Goal: Task Accomplishment & Management: Use online tool/utility

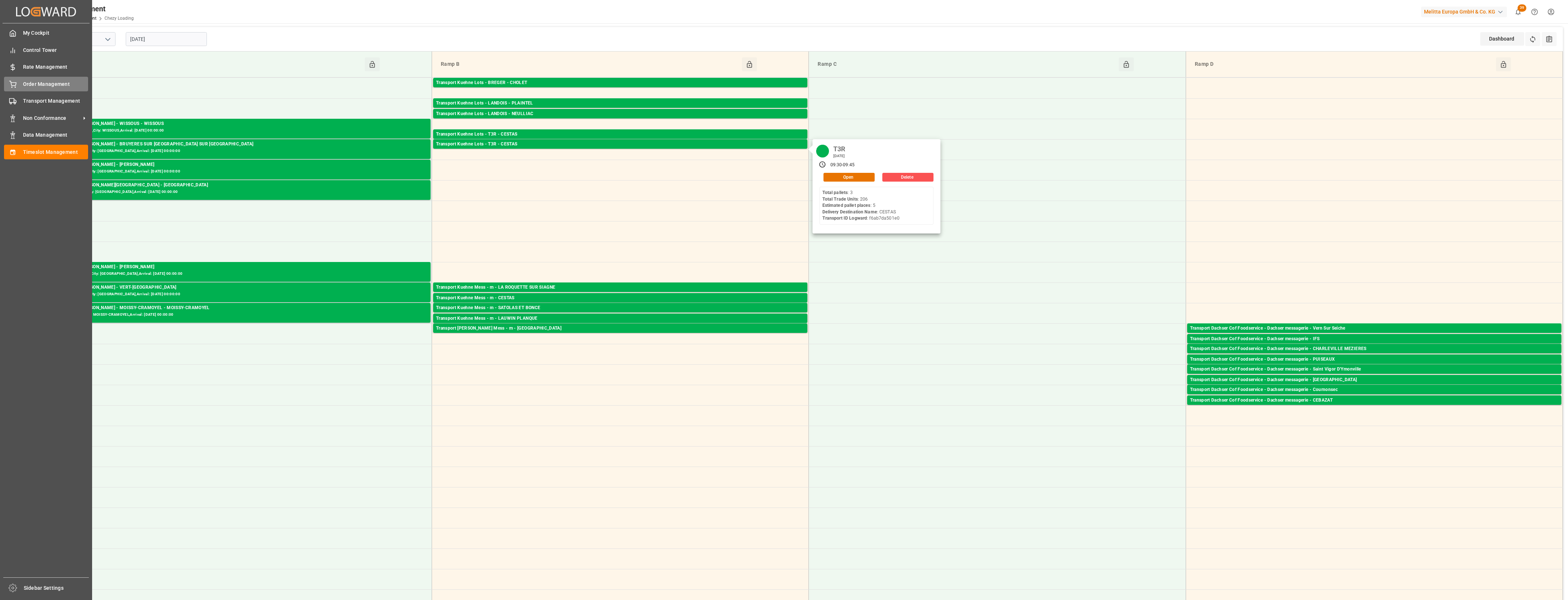
click at [14, 84] on icon at bounding box center [13, 85] width 7 height 7
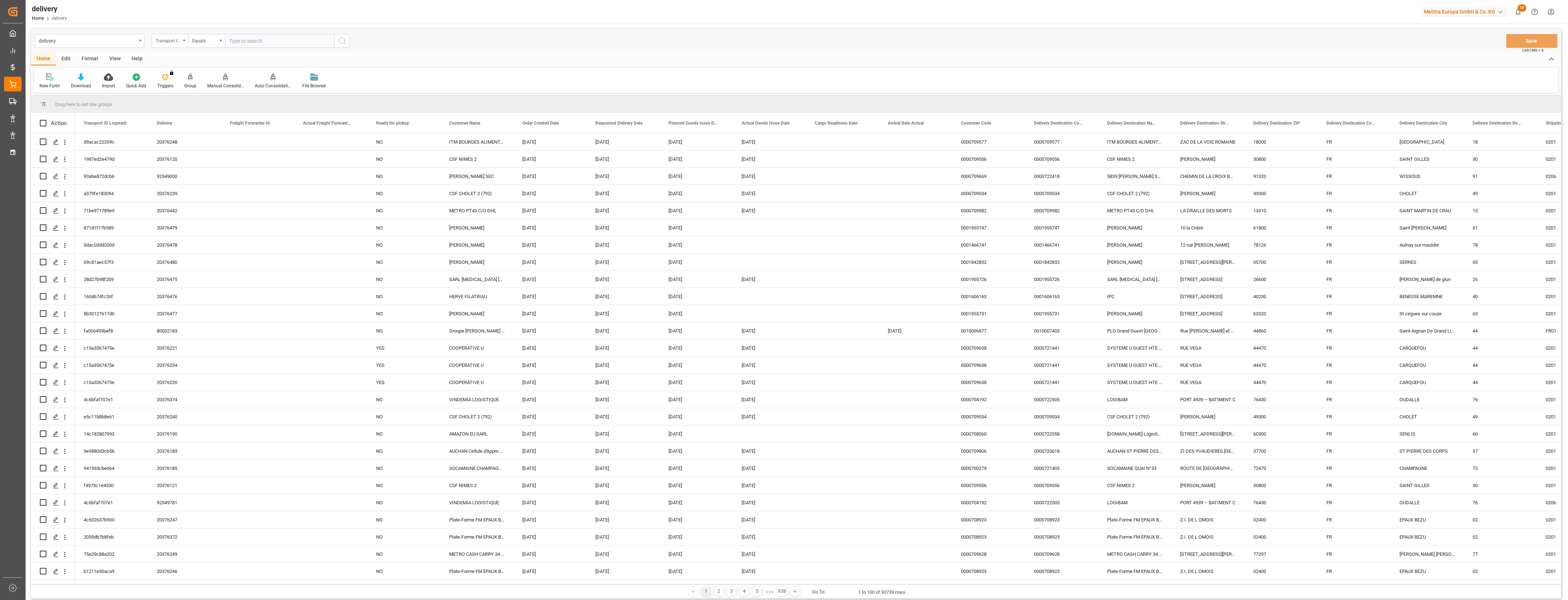
click at [183, 38] on div "Transport ID Logward" at bounding box center [170, 41] width 37 height 14
click at [177, 88] on div "Delivery" at bounding box center [206, 89] width 109 height 15
click at [263, 43] on input "text" at bounding box center [279, 41] width 110 height 14
type input "80002281"
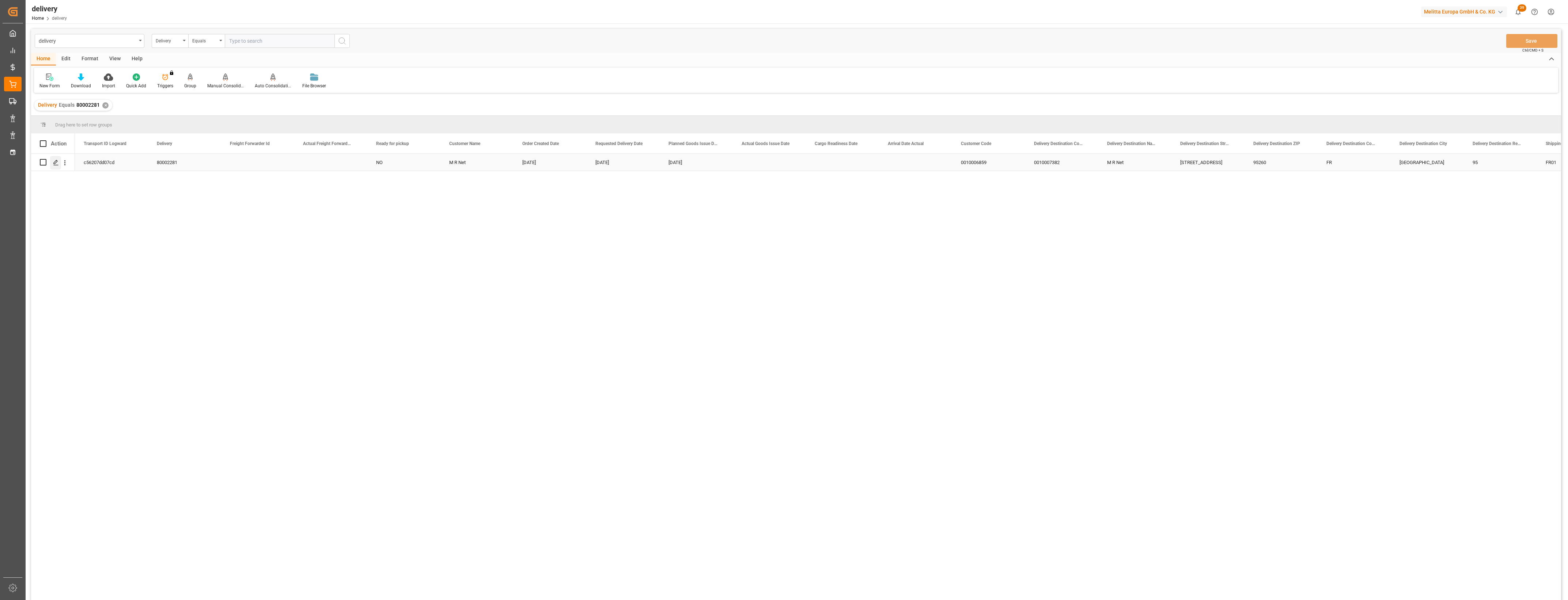
click at [55, 163] on polygon "Press SPACE to select this row." at bounding box center [55, 162] width 4 height 4
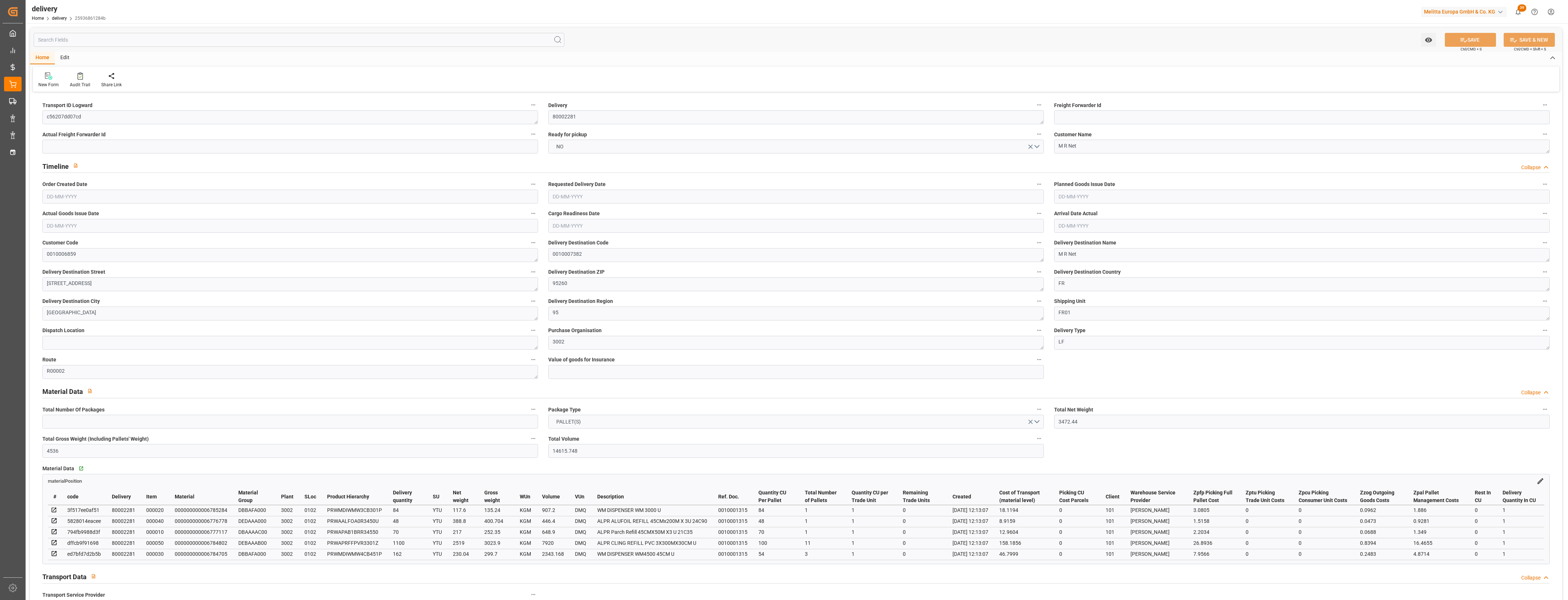
type input "[DATE]"
type input "[DATE] 12:13"
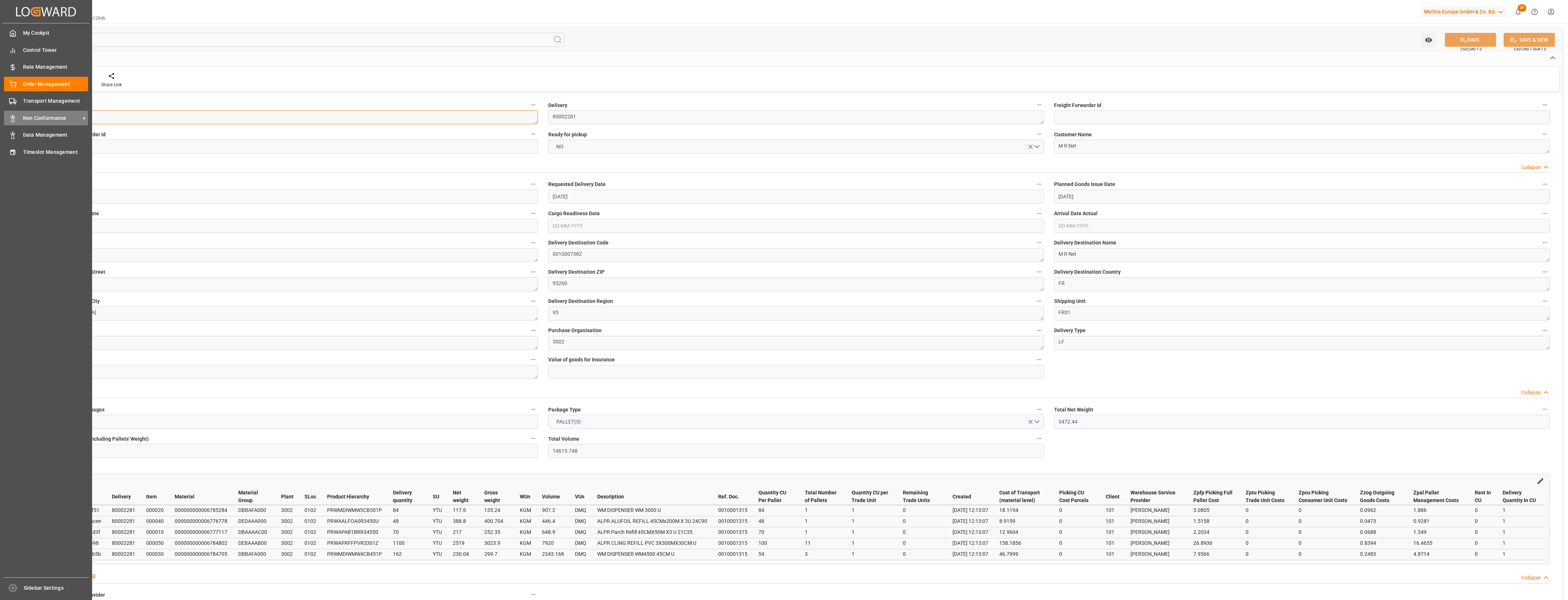
drag, startPoint x: 105, startPoint y: 118, endPoint x: 13, endPoint y: 114, distance: 92.1
click at [13, 114] on div "Created by potrace 1.15, written by [PERSON_NAME] [DATE]-[DATE] Created by potr…" at bounding box center [784, 300] width 1568 height 600
click at [10, 97] on icon at bounding box center [13, 101] width 7 height 7
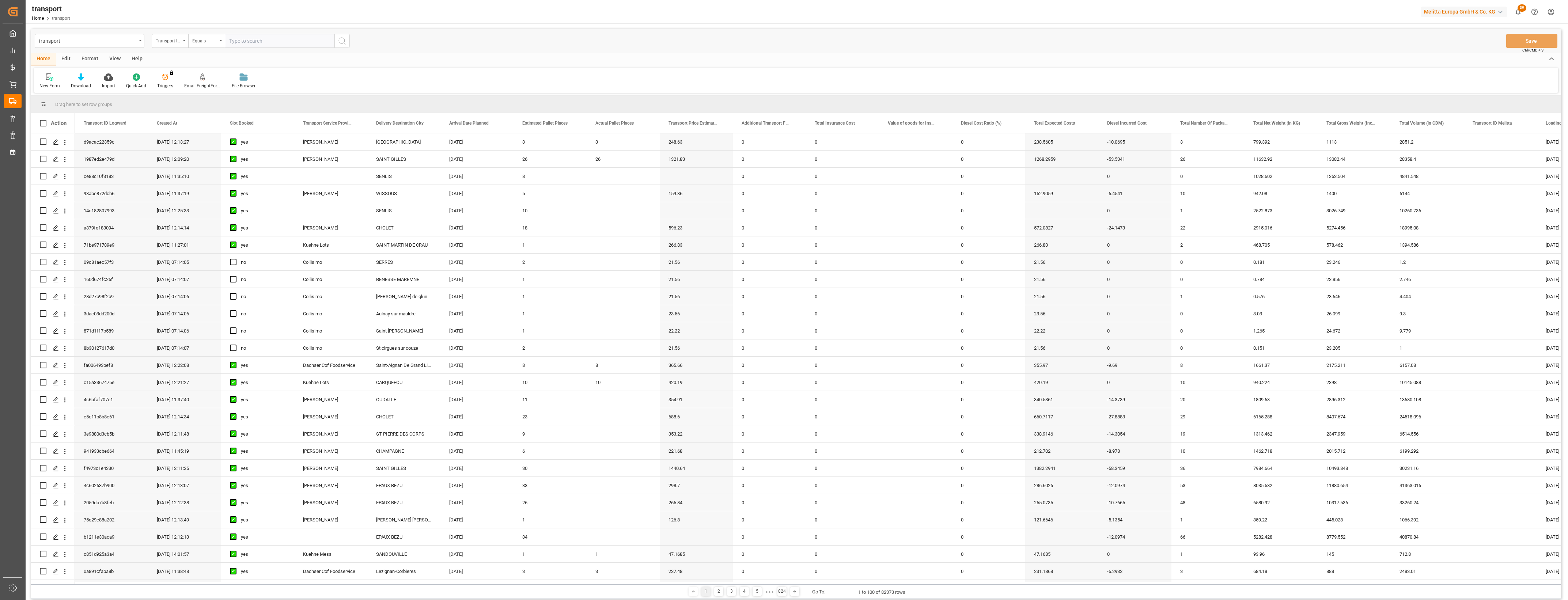
click at [254, 43] on input "text" at bounding box center [279, 41] width 110 height 14
type input "c56207dd07cd"
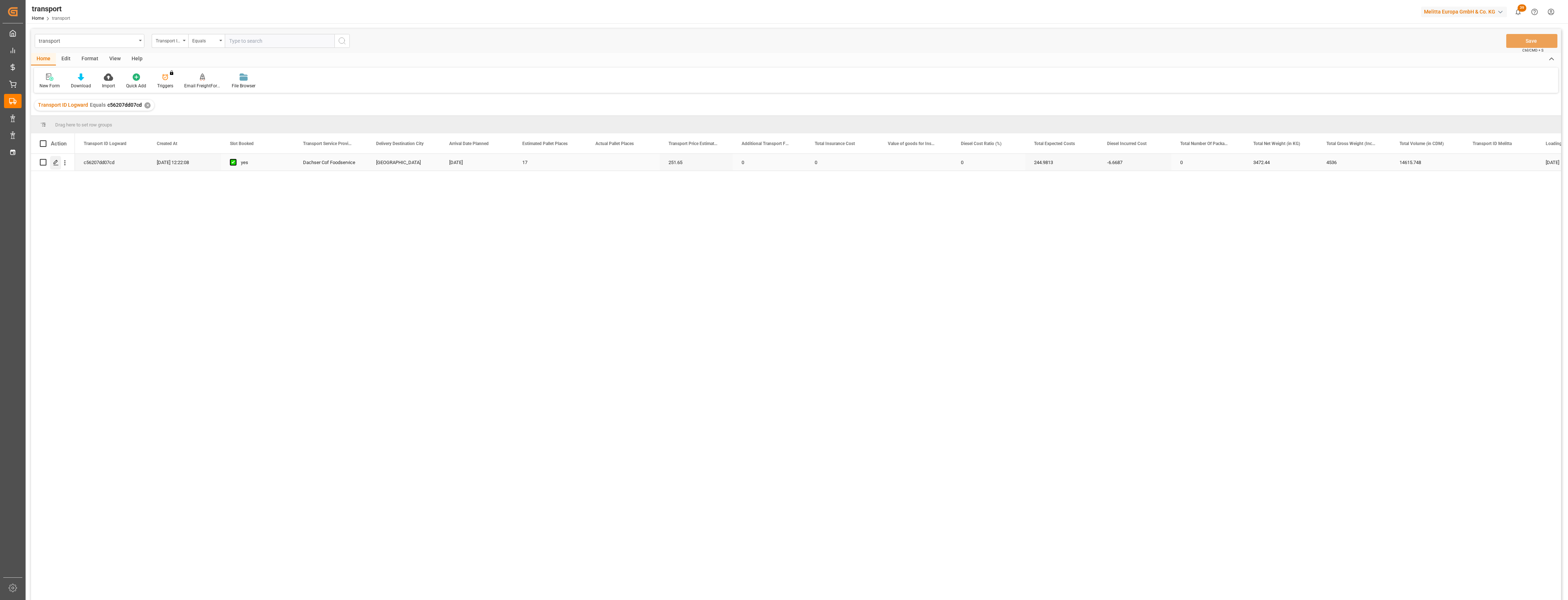
click at [57, 165] on line "Press SPACE to select this row." at bounding box center [55, 165] width 4 height 0
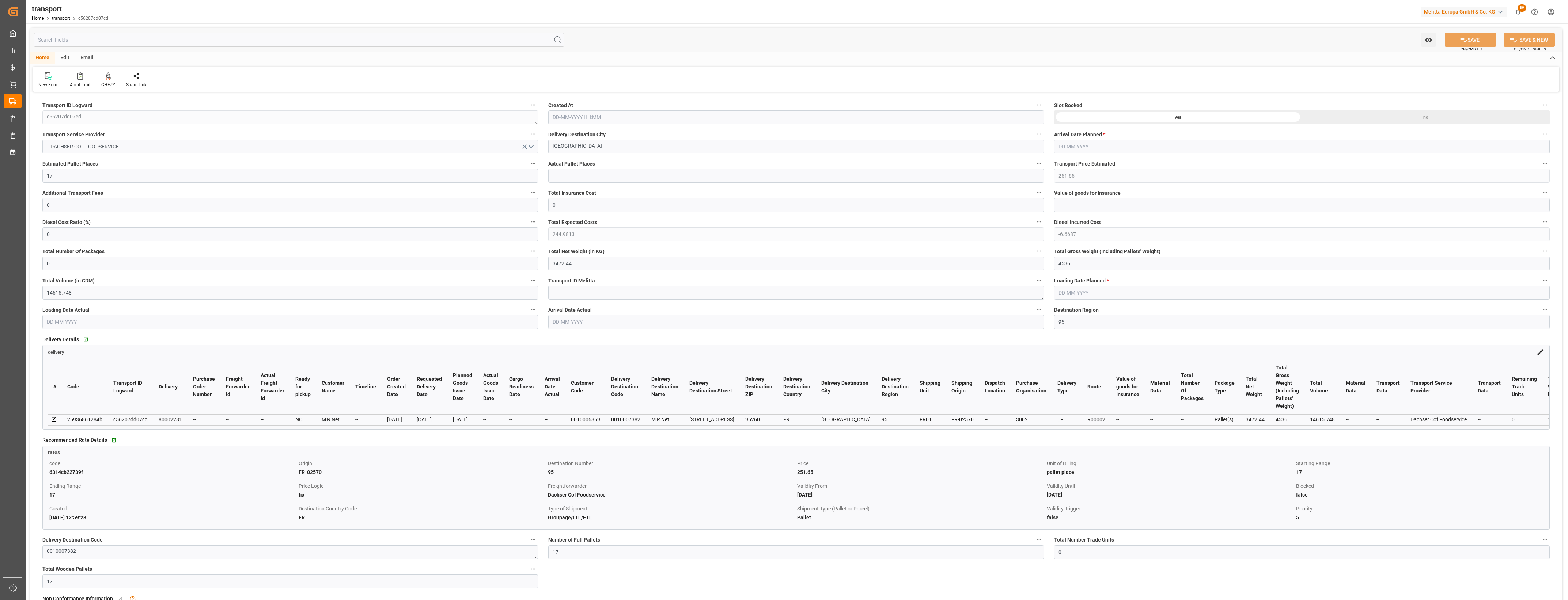
type input "[DATE] 12:22"
type input "[DATE]"
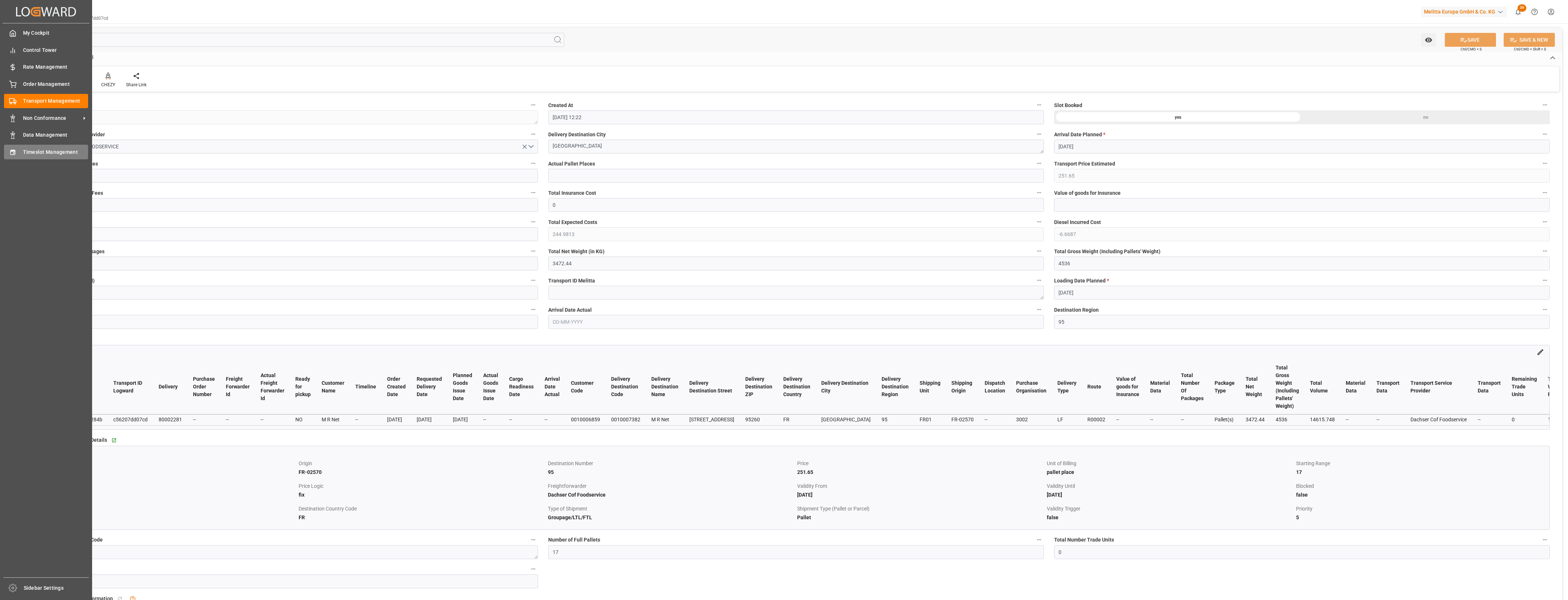
click at [16, 152] on div "Timeslot Management Timeslot Management" at bounding box center [46, 152] width 84 height 14
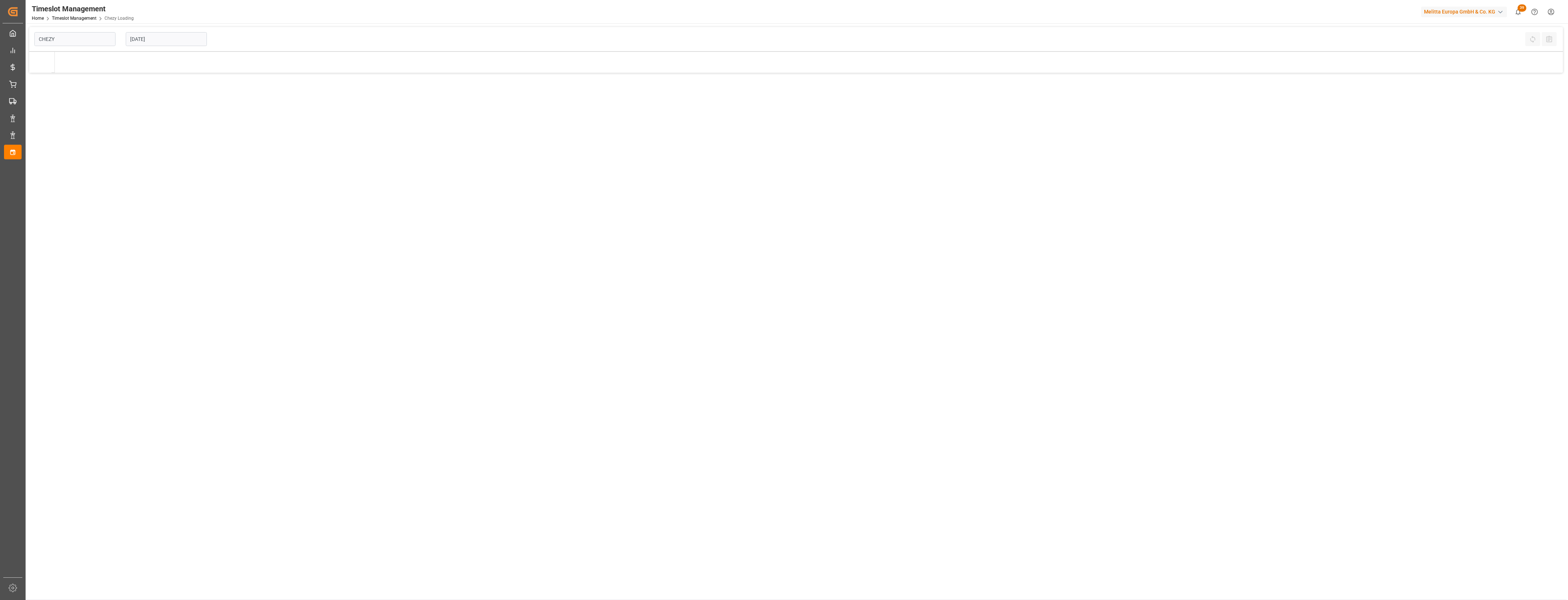
type input "Chezy Loading"
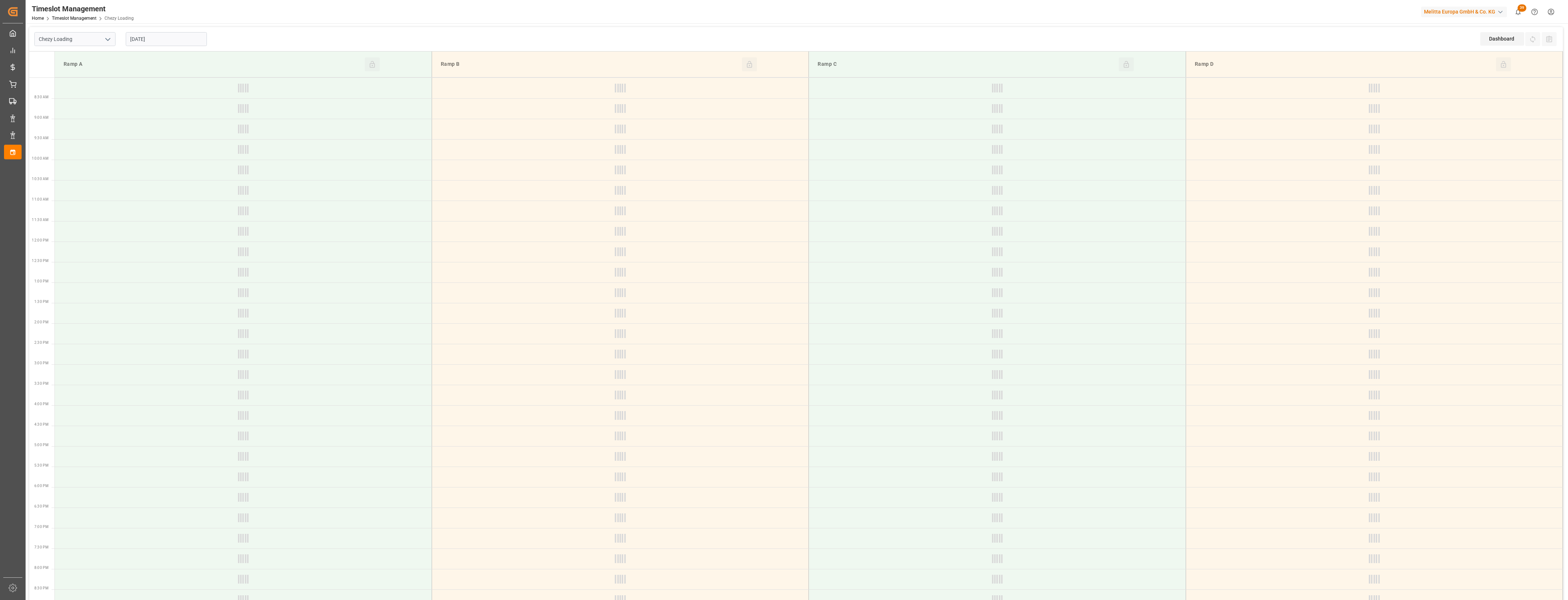
click at [183, 43] on input "[DATE]" at bounding box center [166, 39] width 81 height 14
click at [178, 125] on span "21" at bounding box center [178, 126] width 5 height 5
click at [184, 37] on input "[DATE]" at bounding box center [166, 39] width 81 height 14
click at [194, 127] on span "22" at bounding box center [192, 126] width 5 height 5
click at [174, 38] on input "[DATE]" at bounding box center [166, 39] width 81 height 14
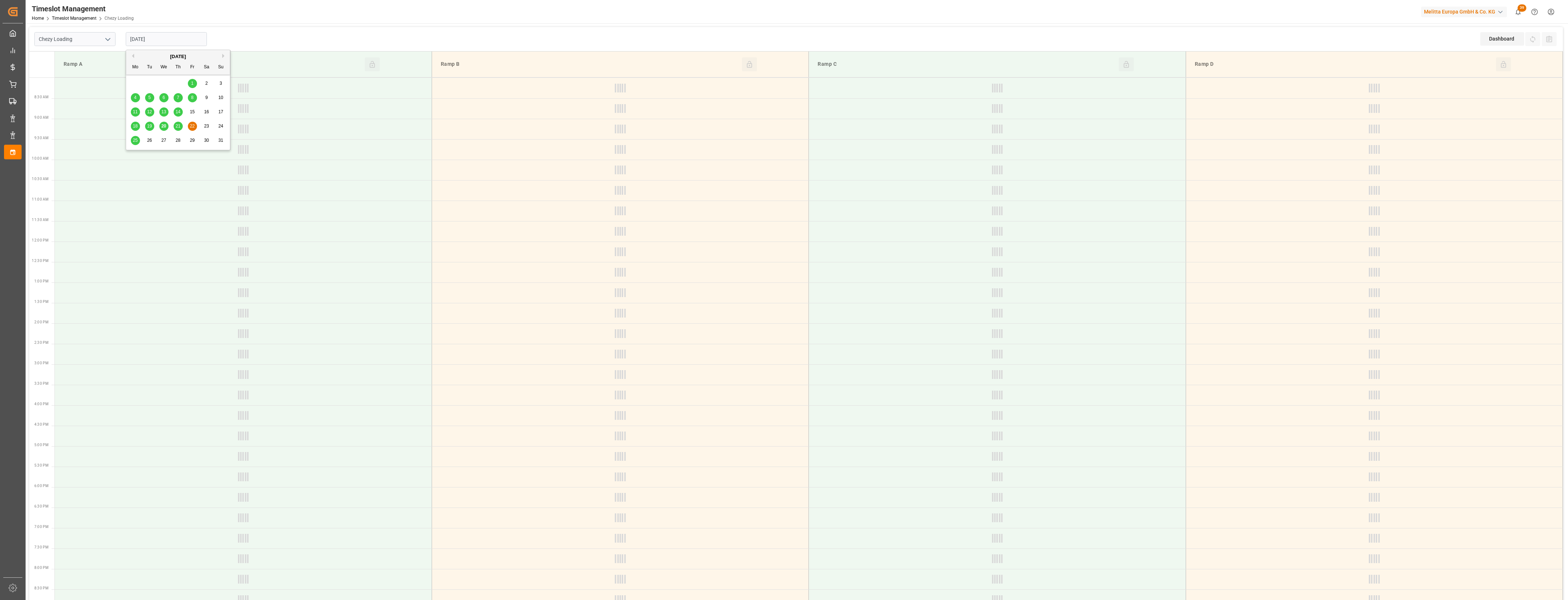
click at [180, 125] on div "21" at bounding box center [178, 127] width 9 height 9
type input "[DATE]"
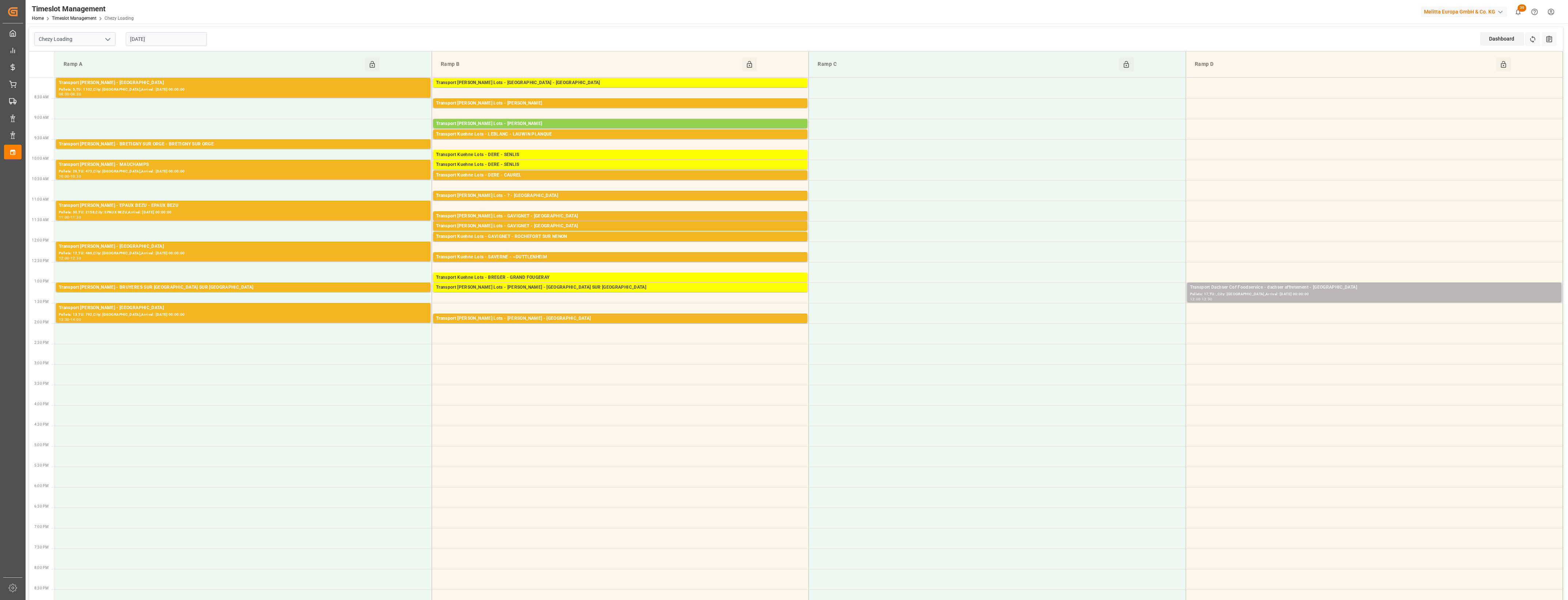
click at [1311, 288] on div "Transport Dachser Cof Foodservice - dachser affretement - [GEOGRAPHIC_DATA]" at bounding box center [1374, 288] width 368 height 7
click at [1102, 321] on button "Open" at bounding box center [1091, 320] width 51 height 9
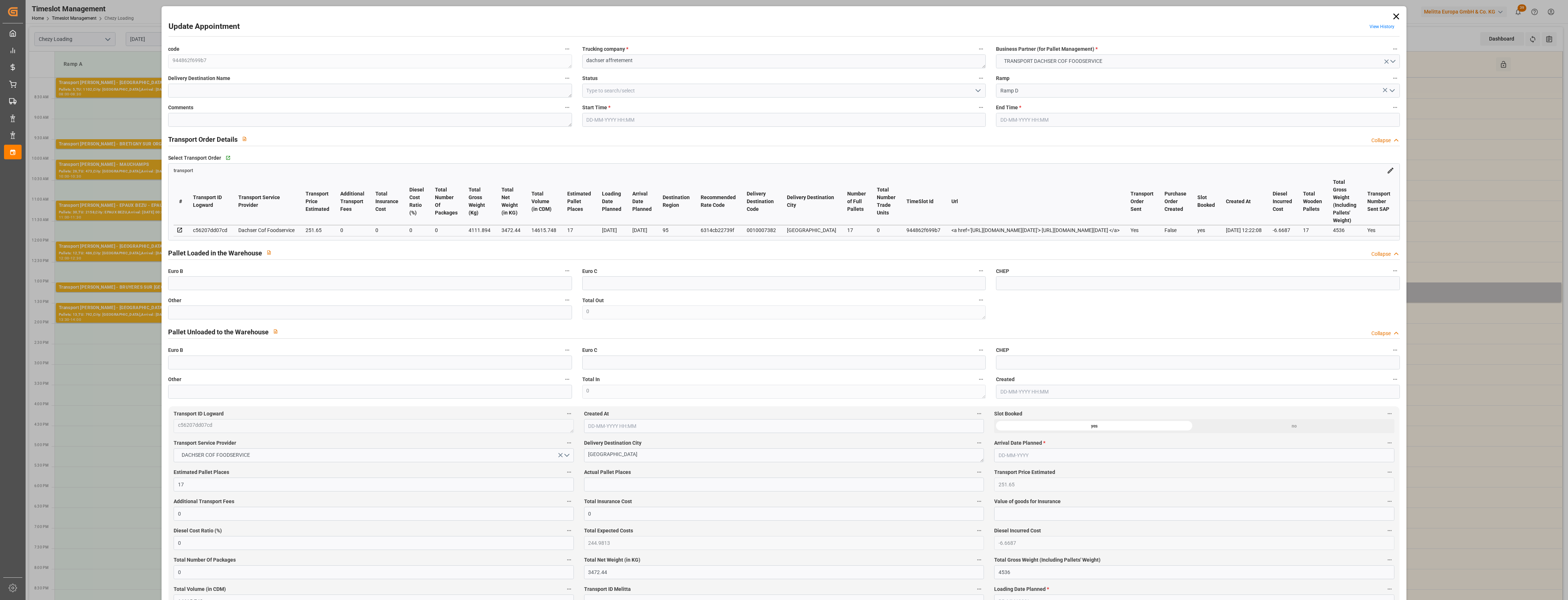
type input "17"
type input "251.65"
type input "0"
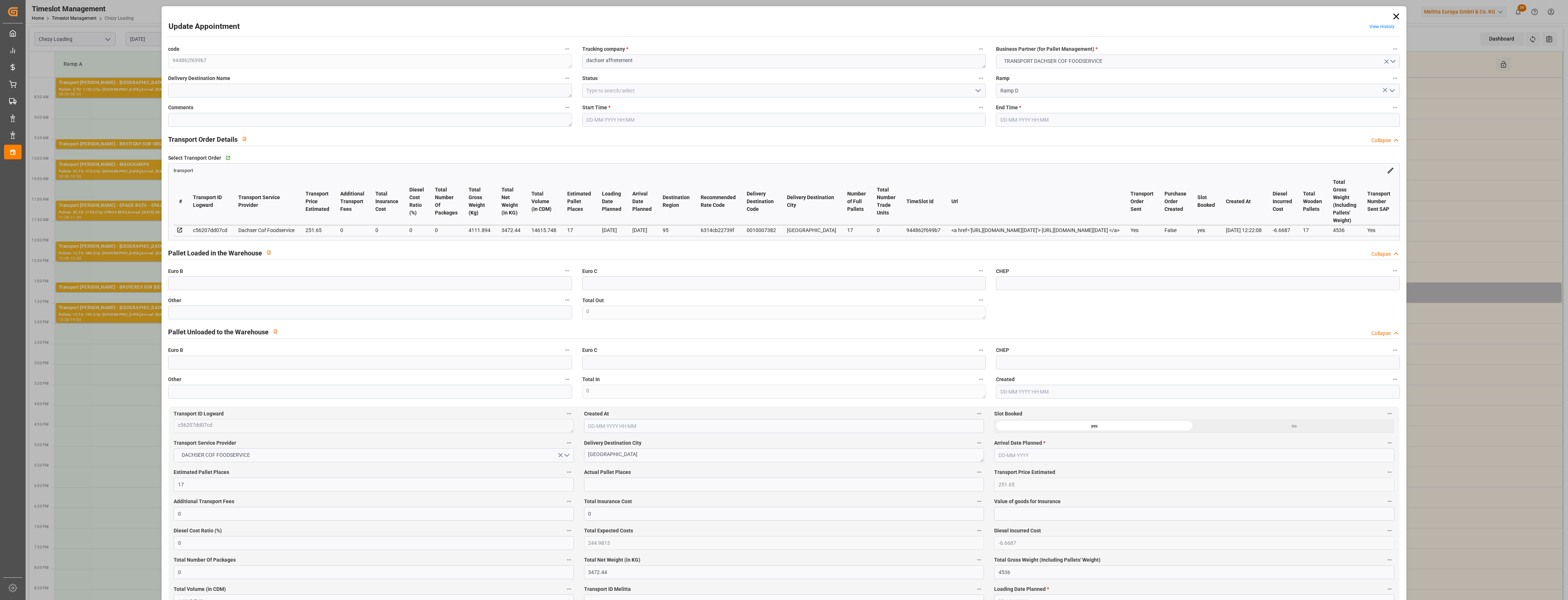
type input "244.9813"
type input "-6.6687"
type input "0"
type input "3472.44"
type input "4536"
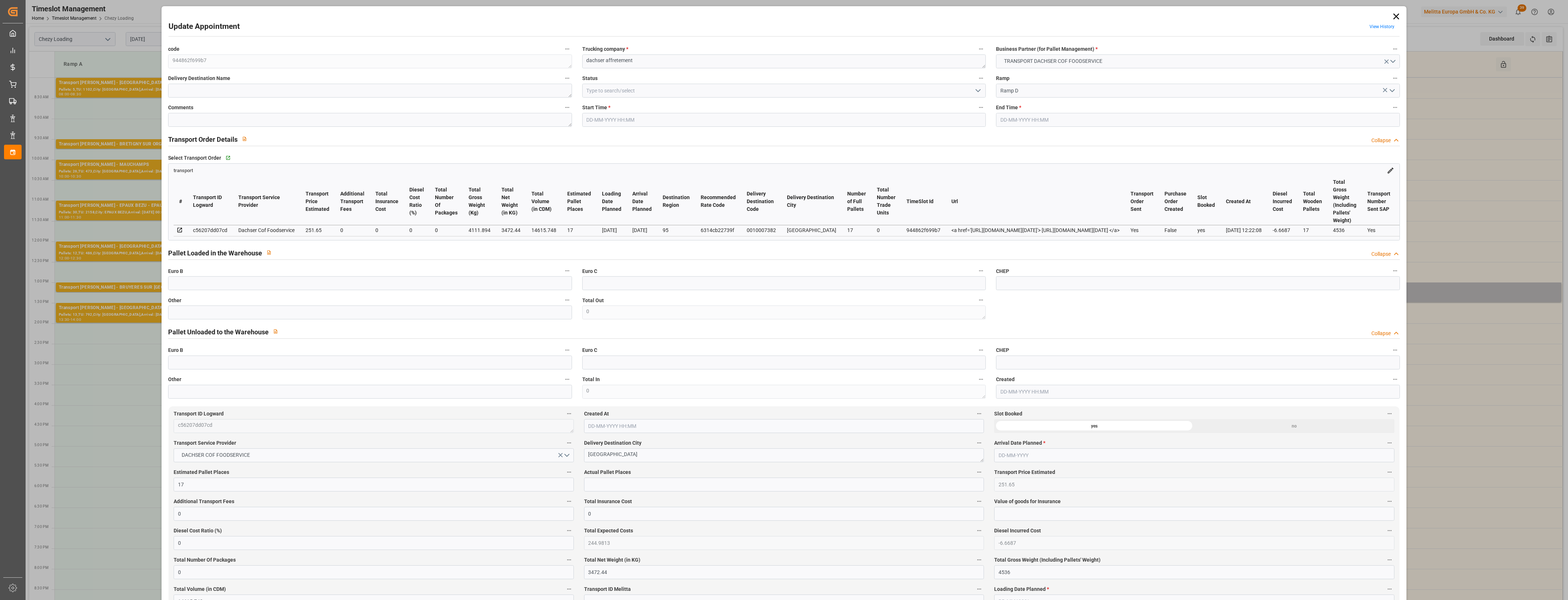
type input "14615.748"
type input "95"
type input "17"
type input "0"
type input "17"
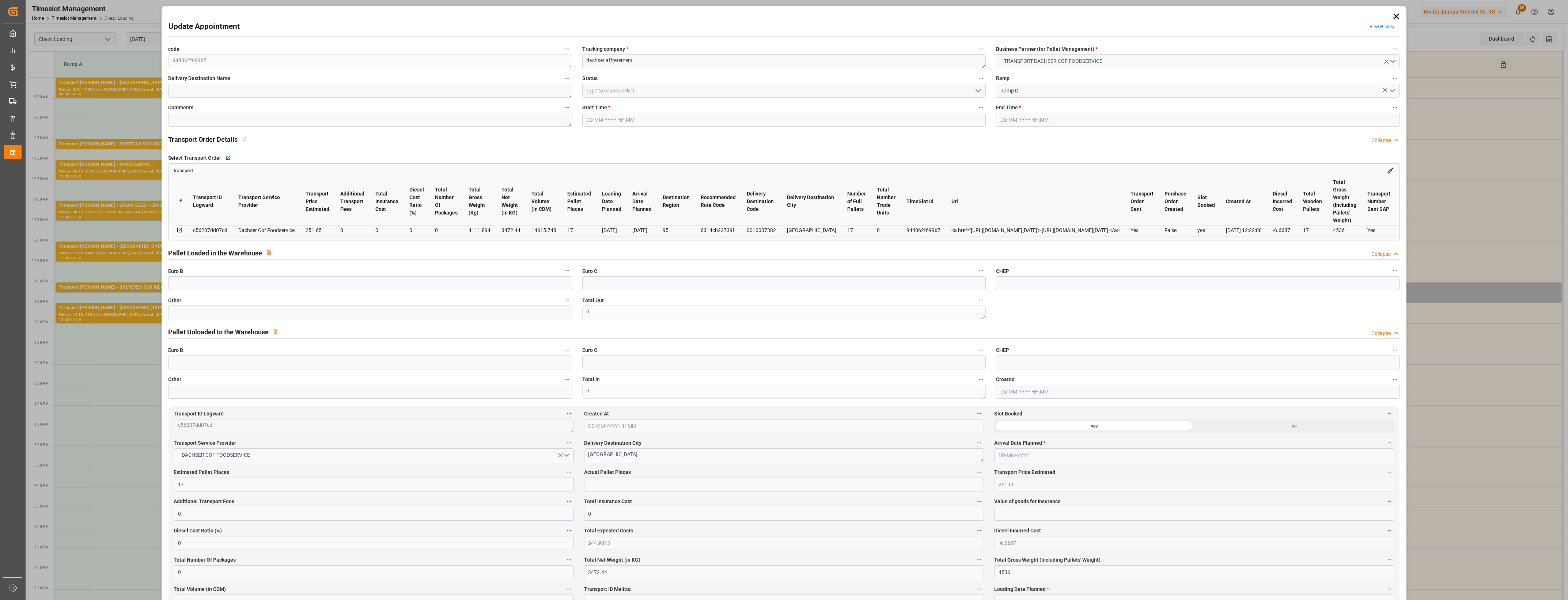
type input "101"
type input "4111.894"
type input "0"
type input "4710.8598"
type input "0"
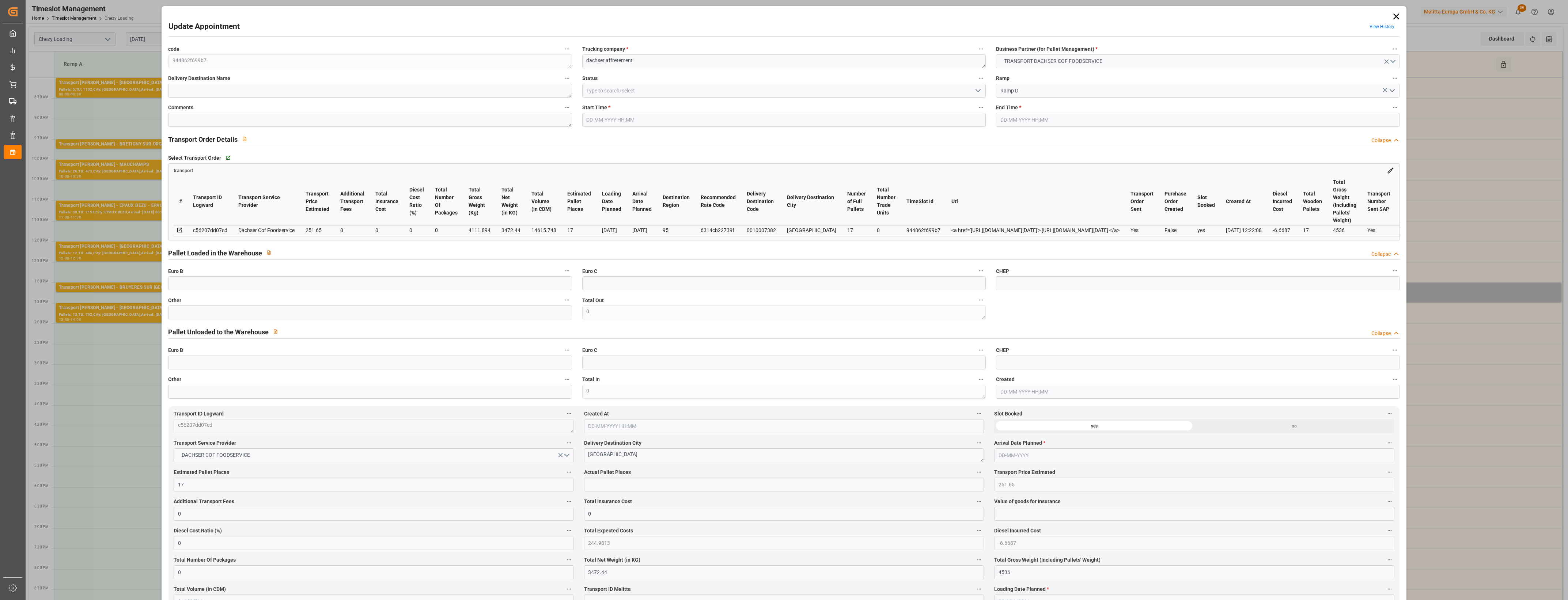
type input "0"
type input "21"
type input "35"
type input "[DATE] 13:00"
type input "[DATE] 13:30"
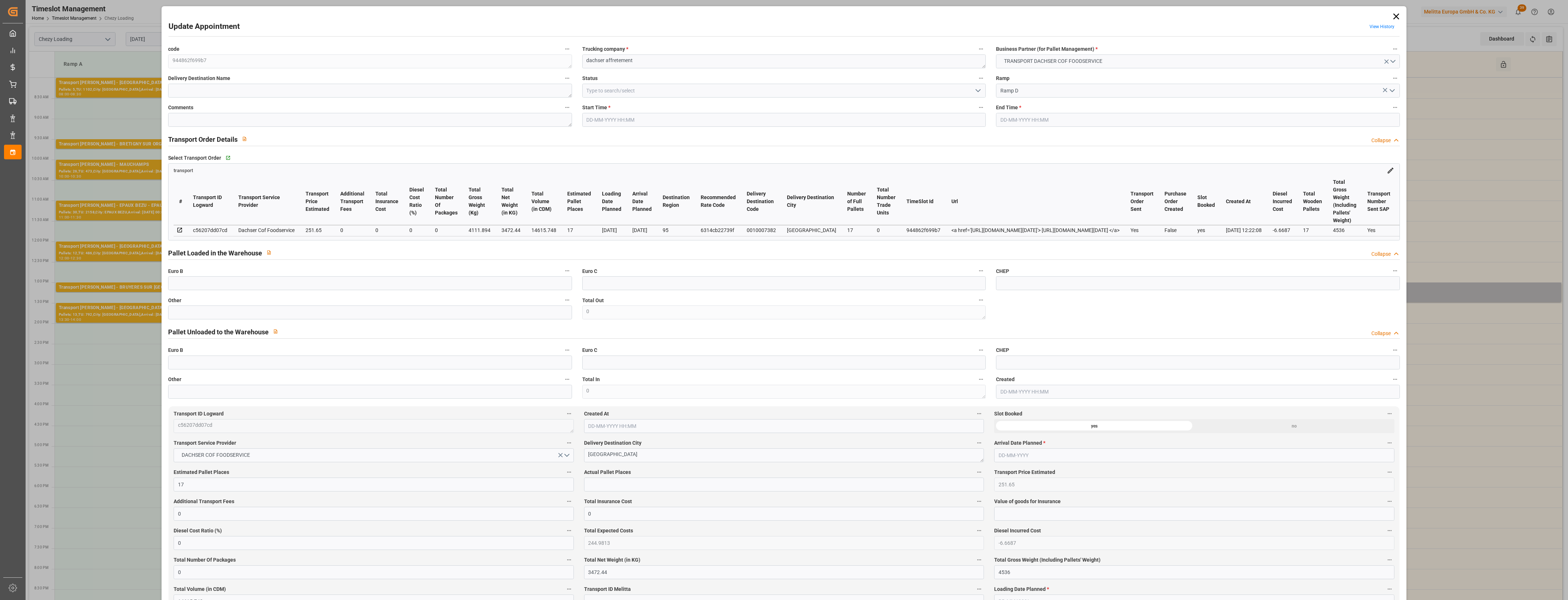
type input "[DATE] 13:40"
type input "[DATE] 12:22"
type input "[DATE]"
click at [1393, 15] on icon at bounding box center [1396, 16] width 6 height 6
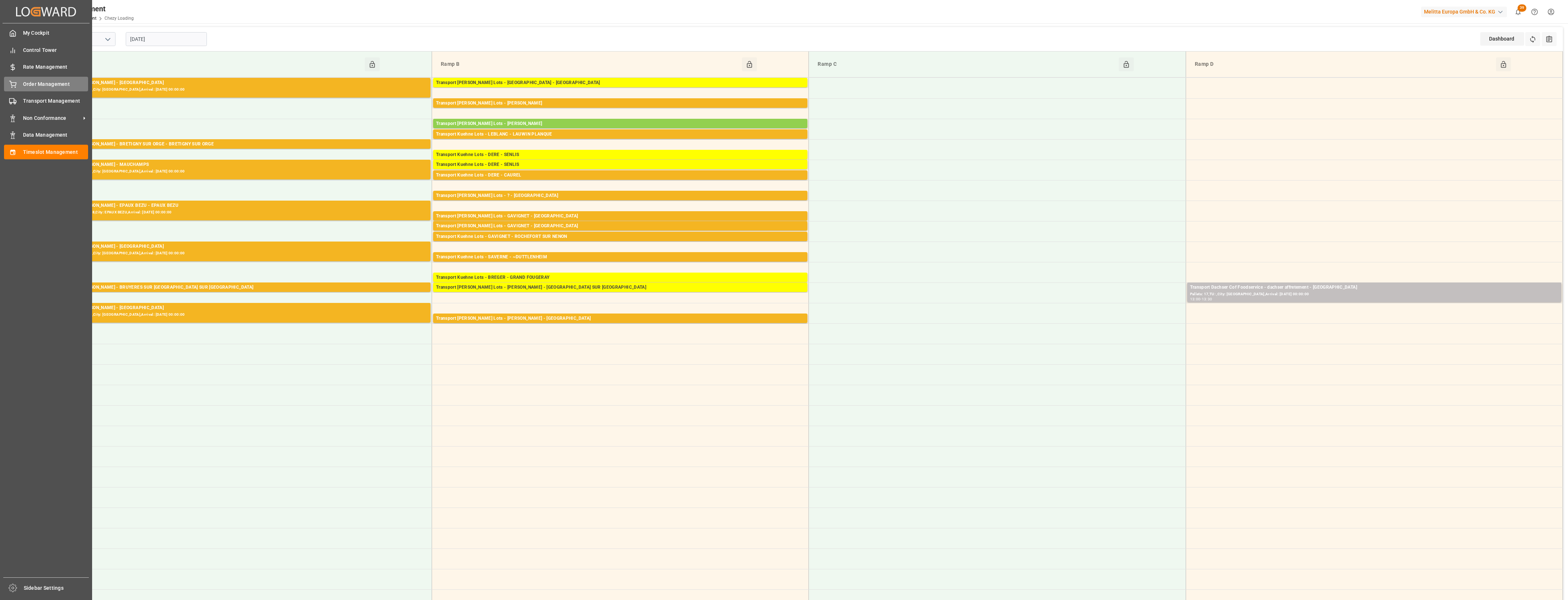
click at [13, 83] on icon at bounding box center [13, 85] width 7 height 7
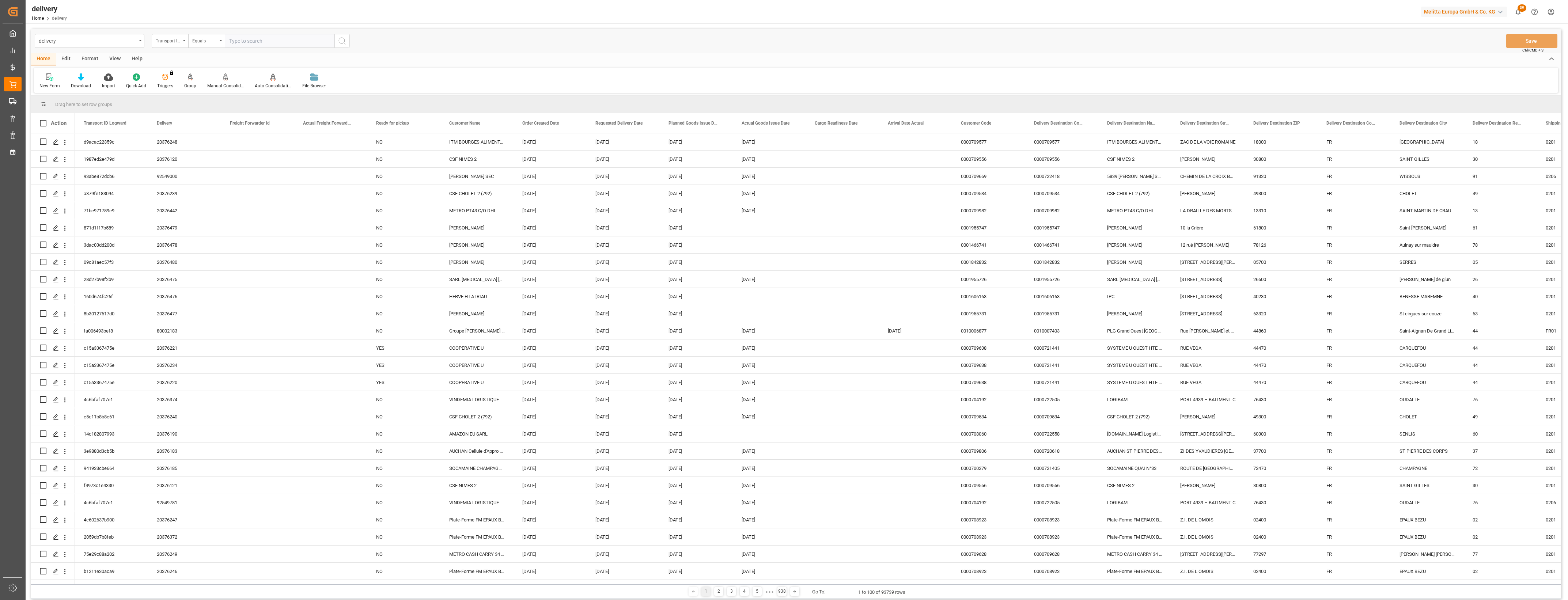
click at [185, 41] on div "Transport ID Logward" at bounding box center [170, 41] width 37 height 14
drag, startPoint x: 186, startPoint y: 90, endPoint x: 262, endPoint y: 36, distance: 93.2
click at [186, 90] on div "Delivery" at bounding box center [206, 89] width 109 height 15
click at [264, 33] on div "delivery Delivery Equals Save Ctrl/CMD + S" at bounding box center [796, 41] width 1530 height 24
click at [251, 43] on input "text" at bounding box center [279, 41] width 110 height 14
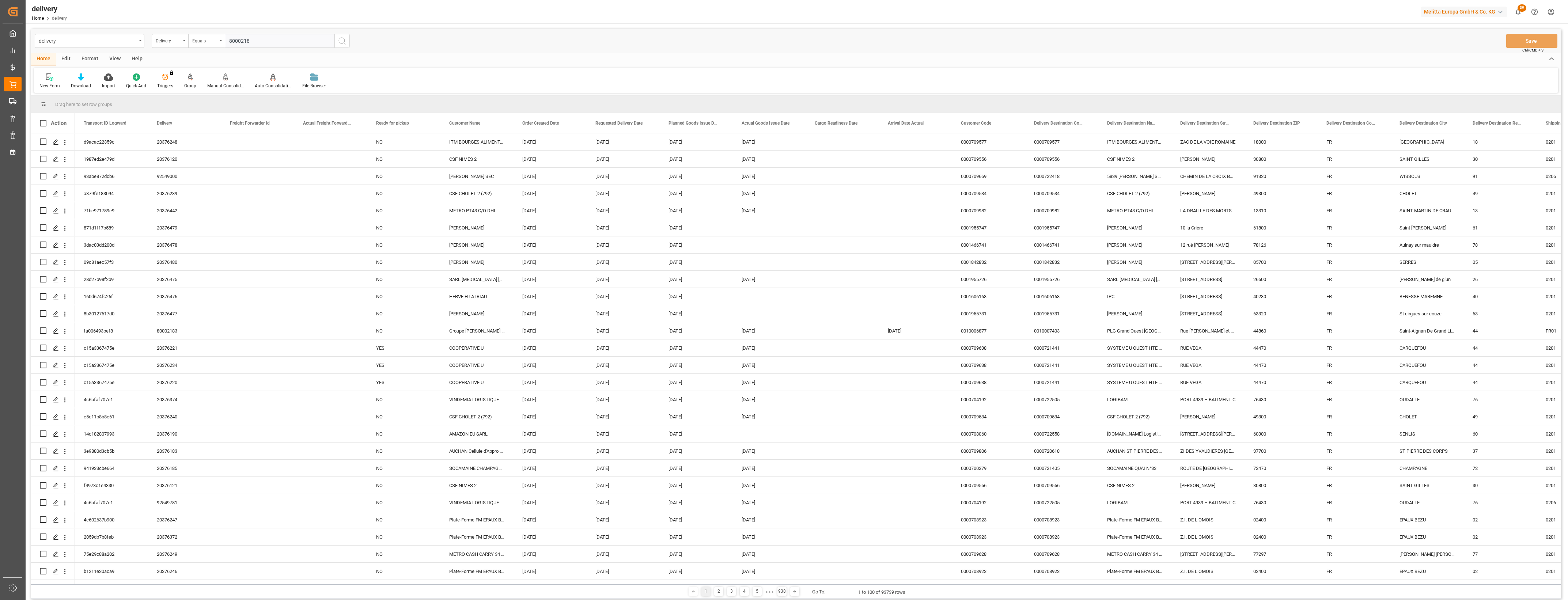
type input "80002182"
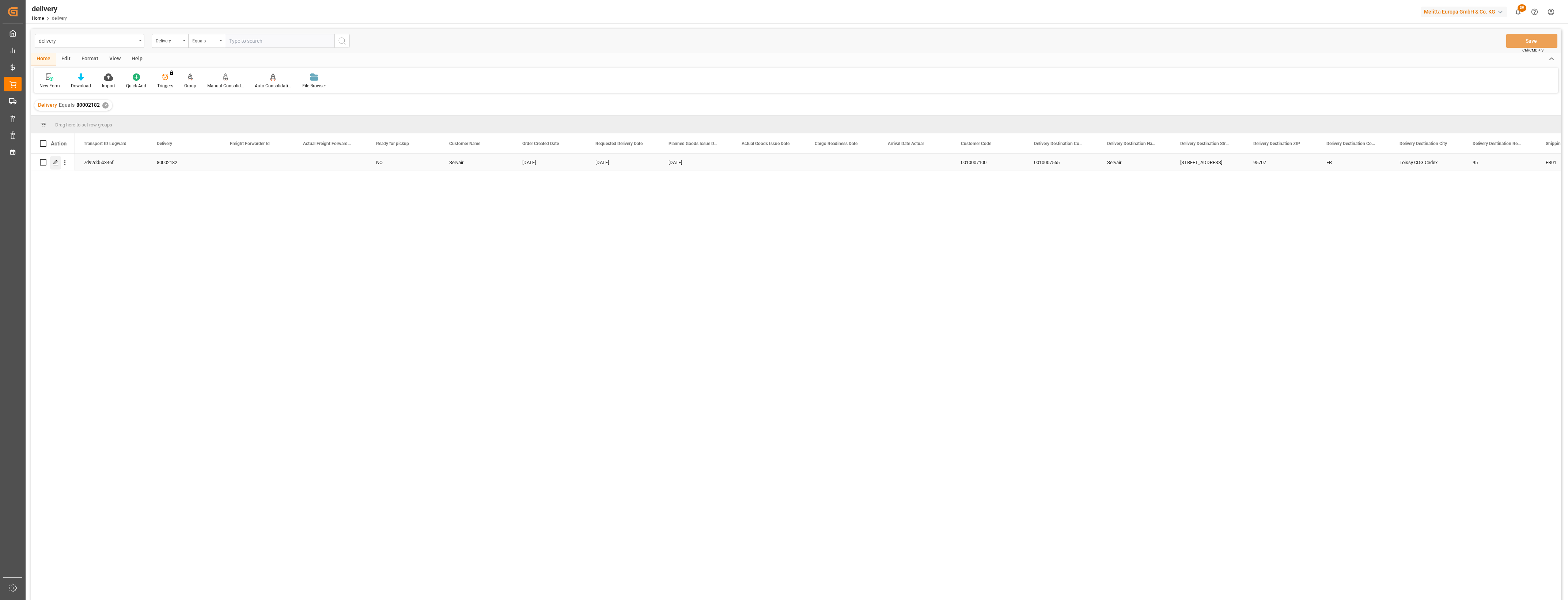
click at [56, 163] on icon "Press SPACE to select this row." at bounding box center [56, 162] width 6 height 6
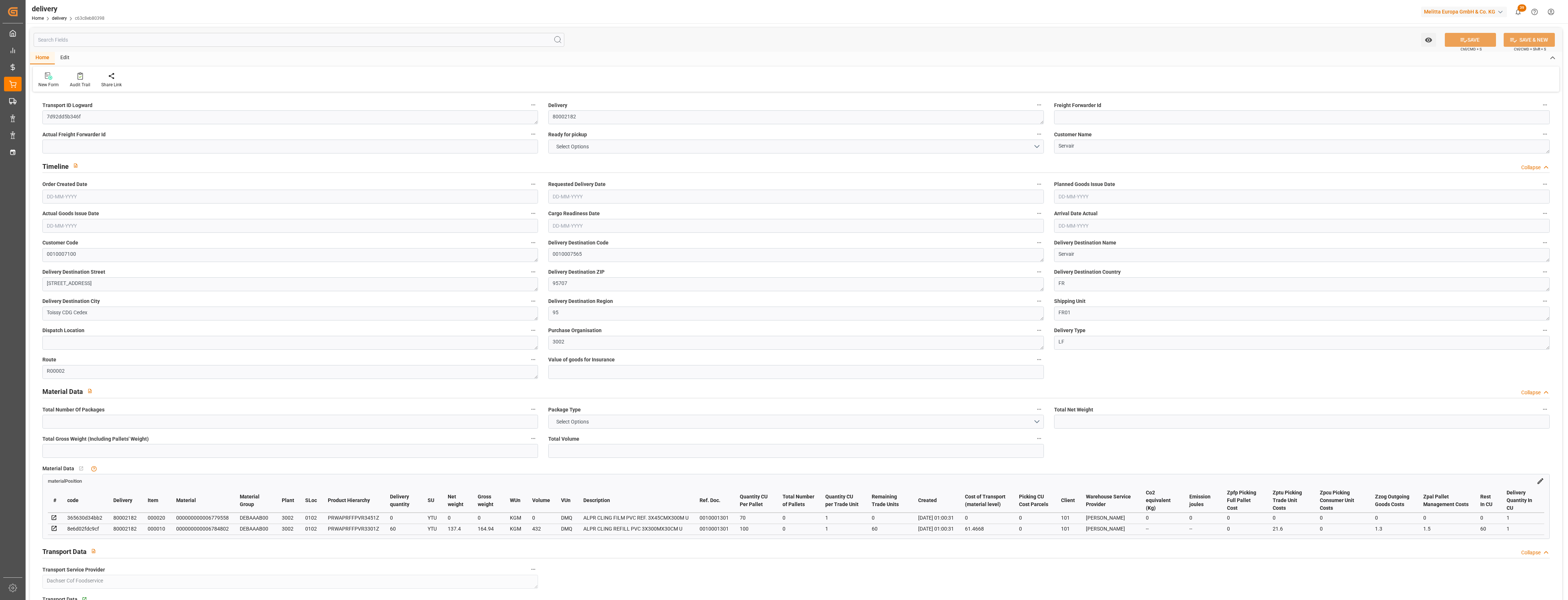
type input "137.4"
type input "188.94"
type input "570.24"
type input "60"
type input "1"
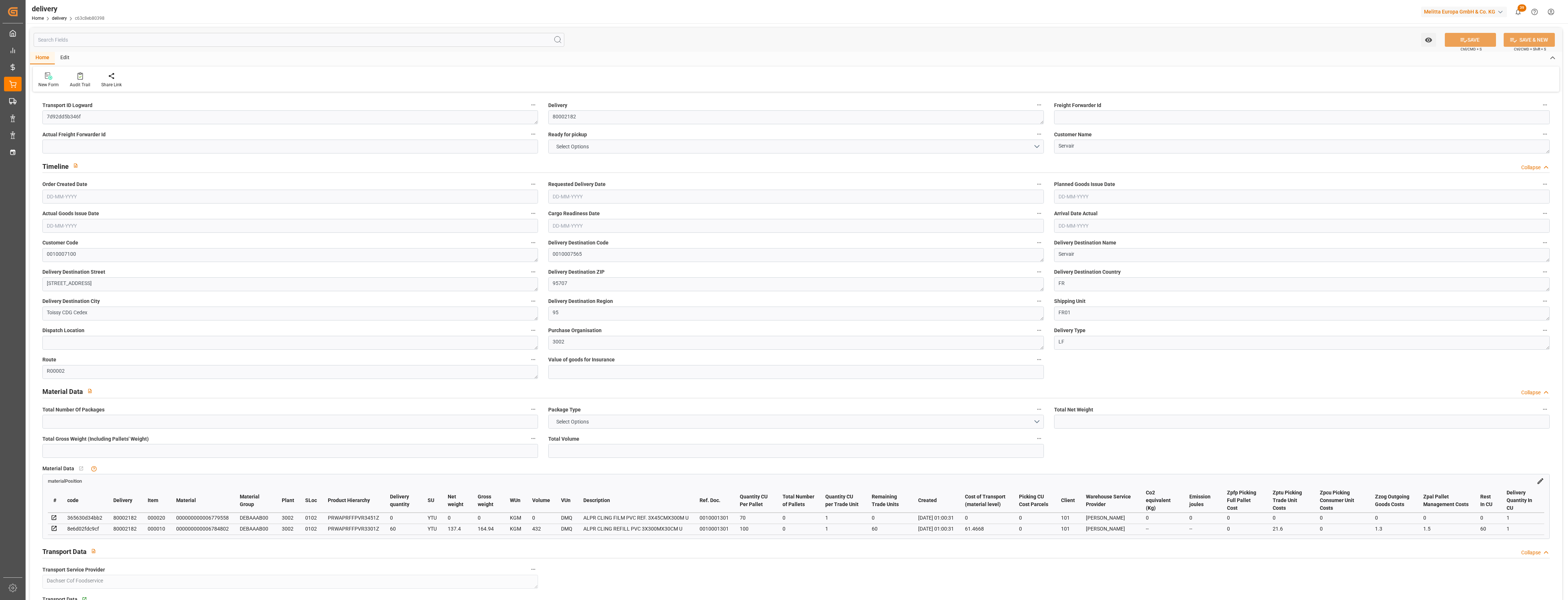
type input "0"
type input "1"
type input "0"
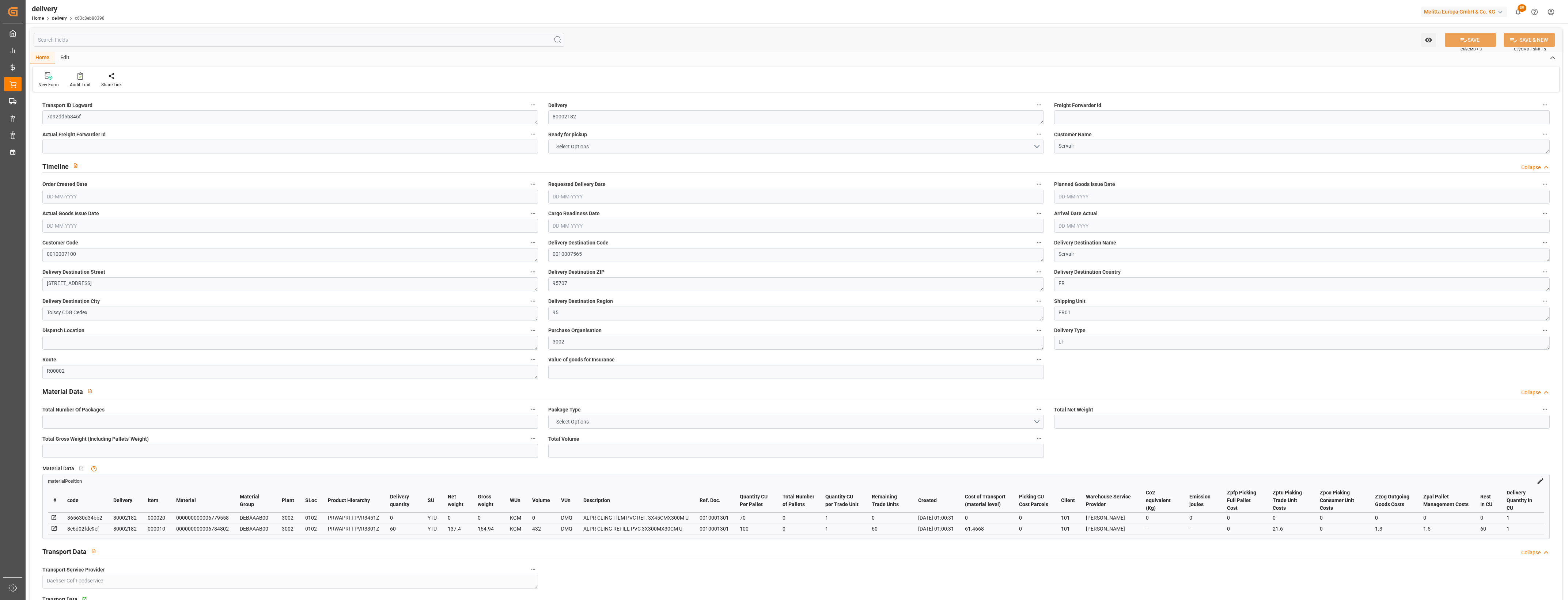
type input "-1.6732"
type input "63.14"
type input "61.4668"
type input "0"
type input "21.6"
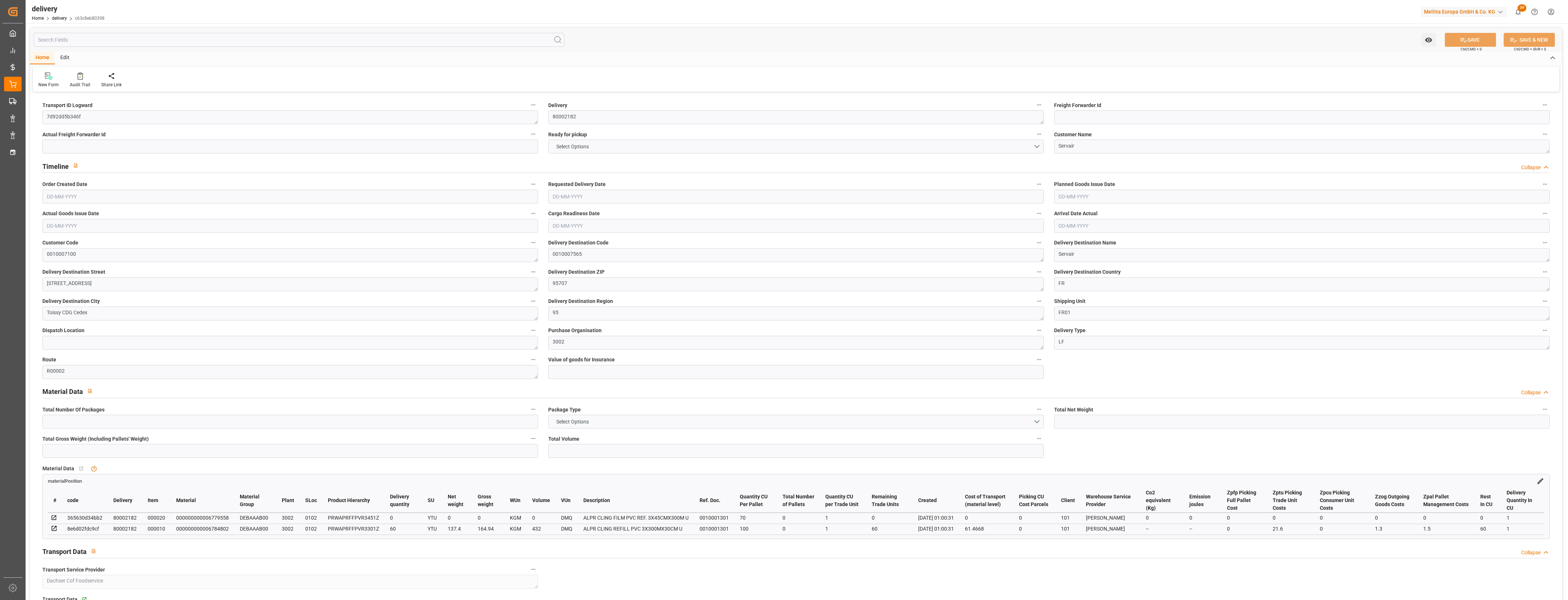
type input "1.5"
type input "1.3"
type input "0"
type input "1.5"
type input "164.94"
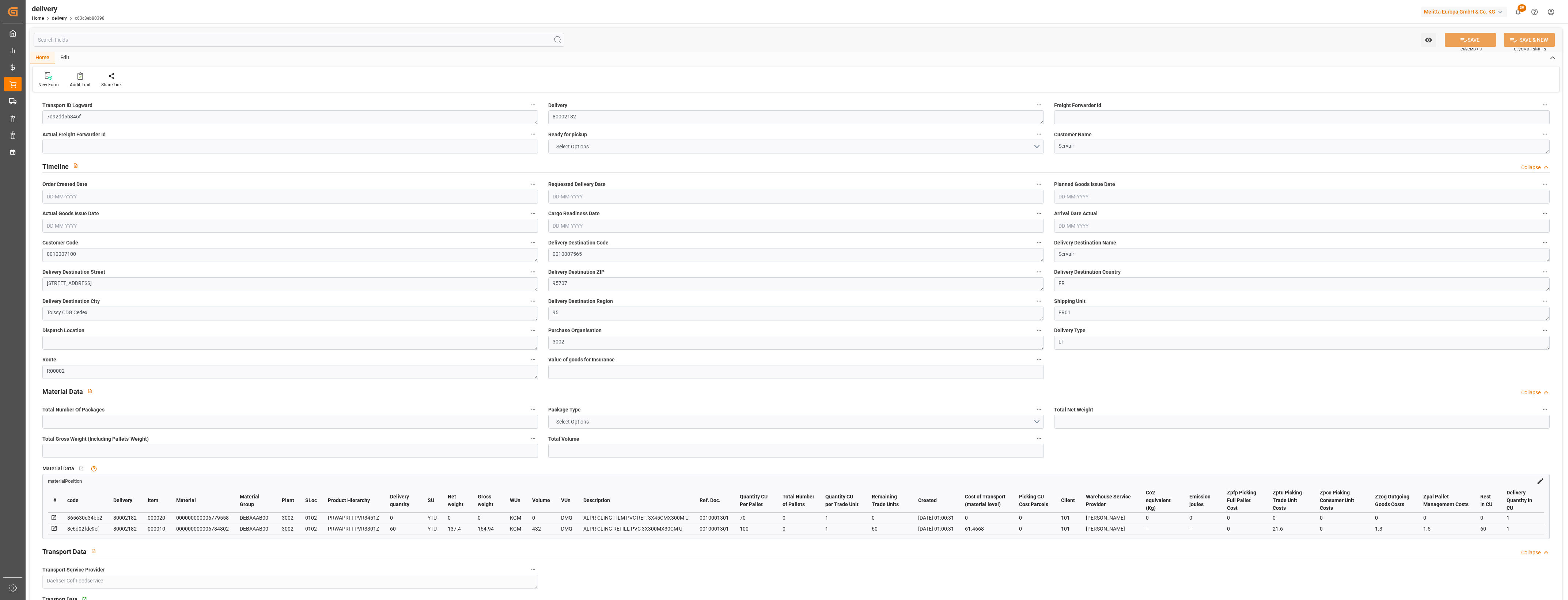
type input "101"
type input "0"
type input "[DATE]"
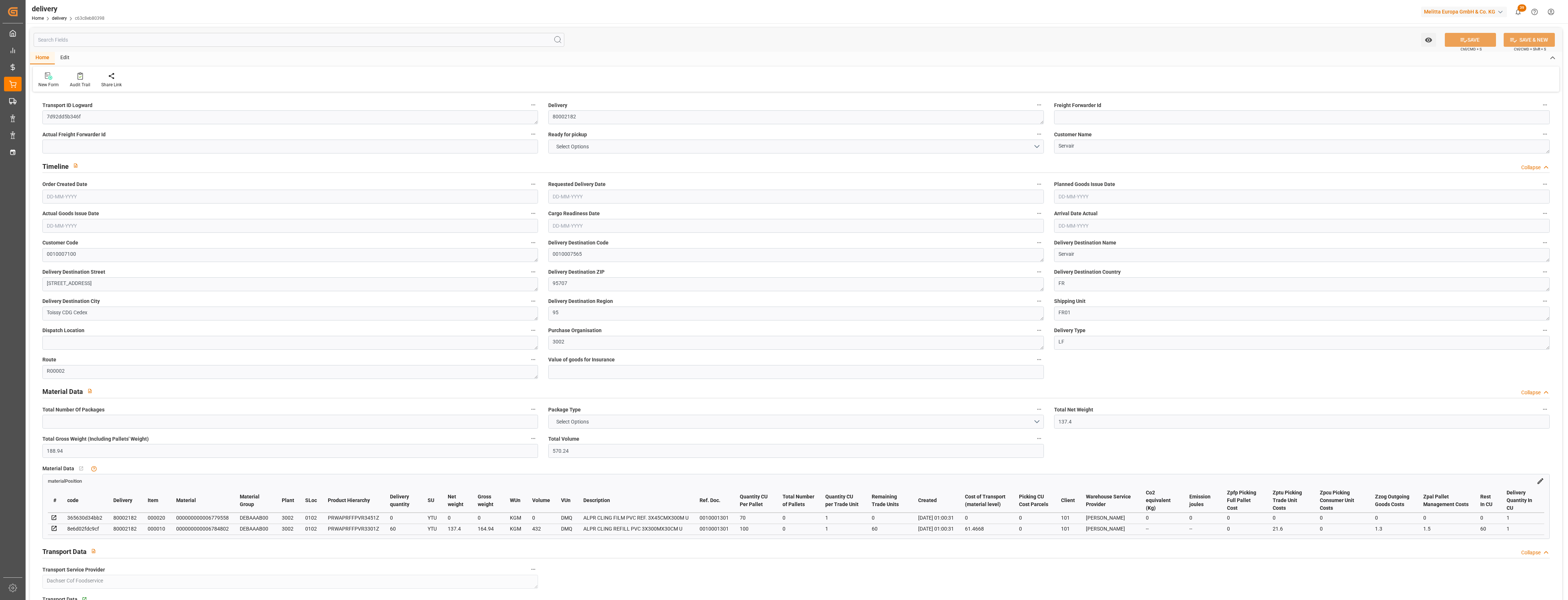
type input "[DATE] 01:00"
drag, startPoint x: 83, startPoint y: 117, endPoint x: -2, endPoint y: 117, distance: 85.0
click at [0, 117] on html "Created by potrace 1.15, written by [PERSON_NAME] [DATE]-[DATE] Created by potr…" at bounding box center [784, 300] width 1568 height 600
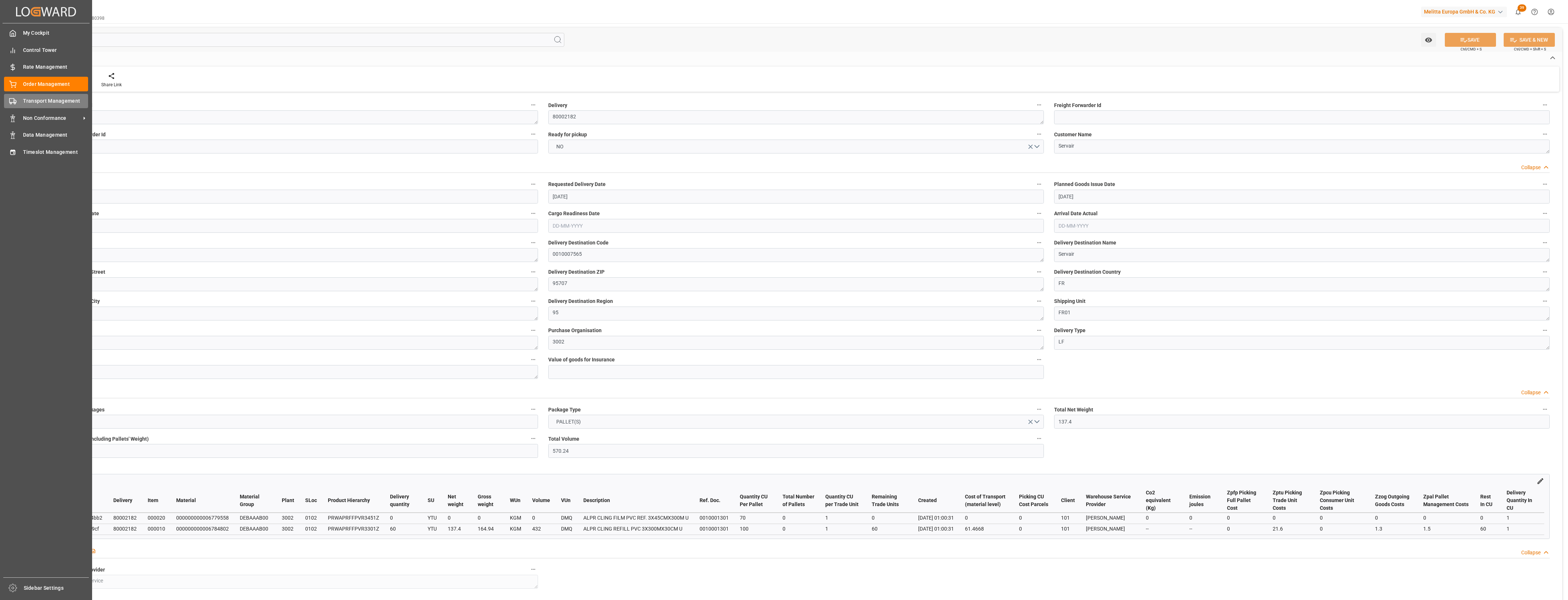
click at [36, 101] on span "Transport Management" at bounding box center [55, 101] width 65 height 8
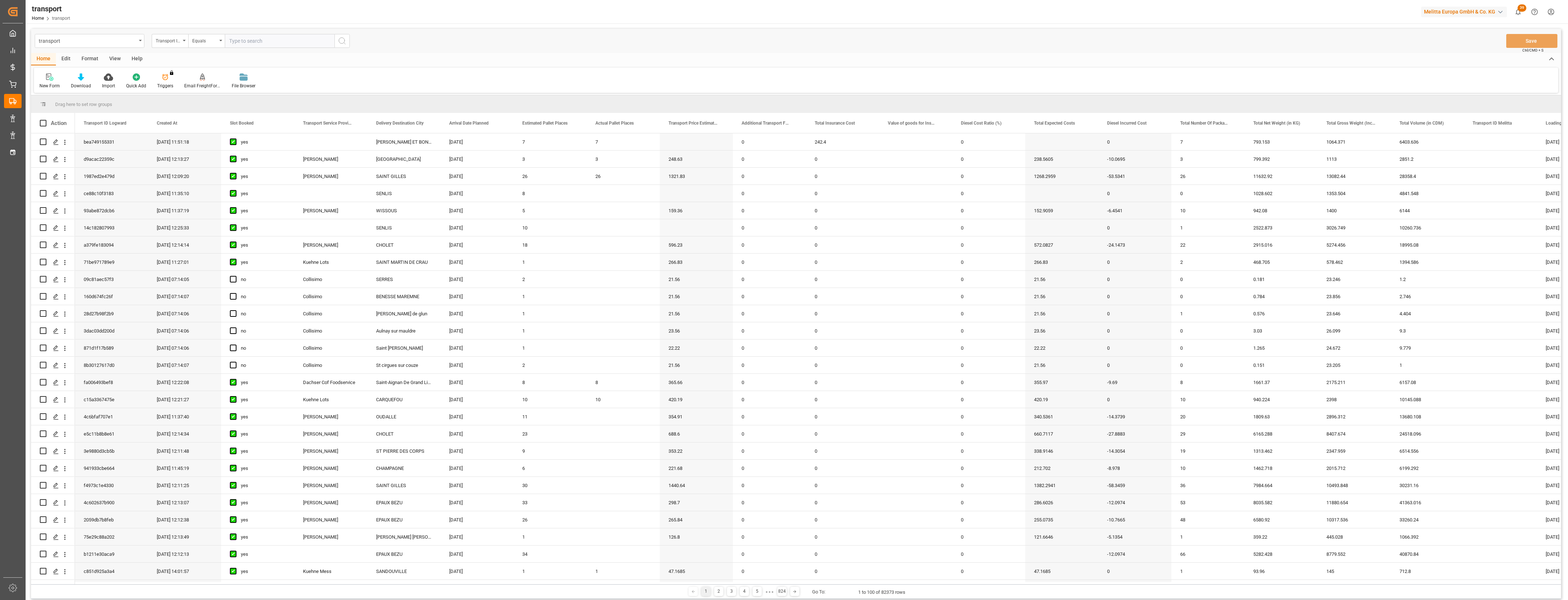
type input "7d92dd5b346f"
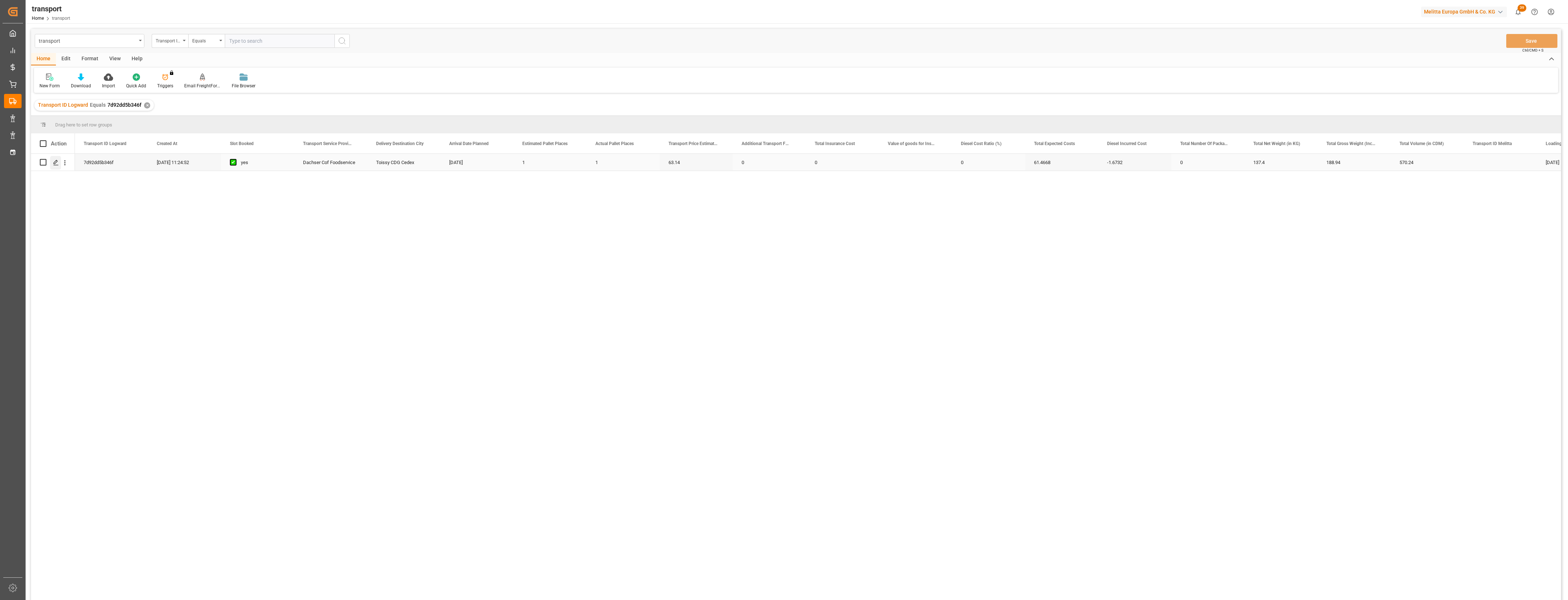
click at [57, 164] on icon "Press SPACE to select this row." at bounding box center [56, 162] width 6 height 6
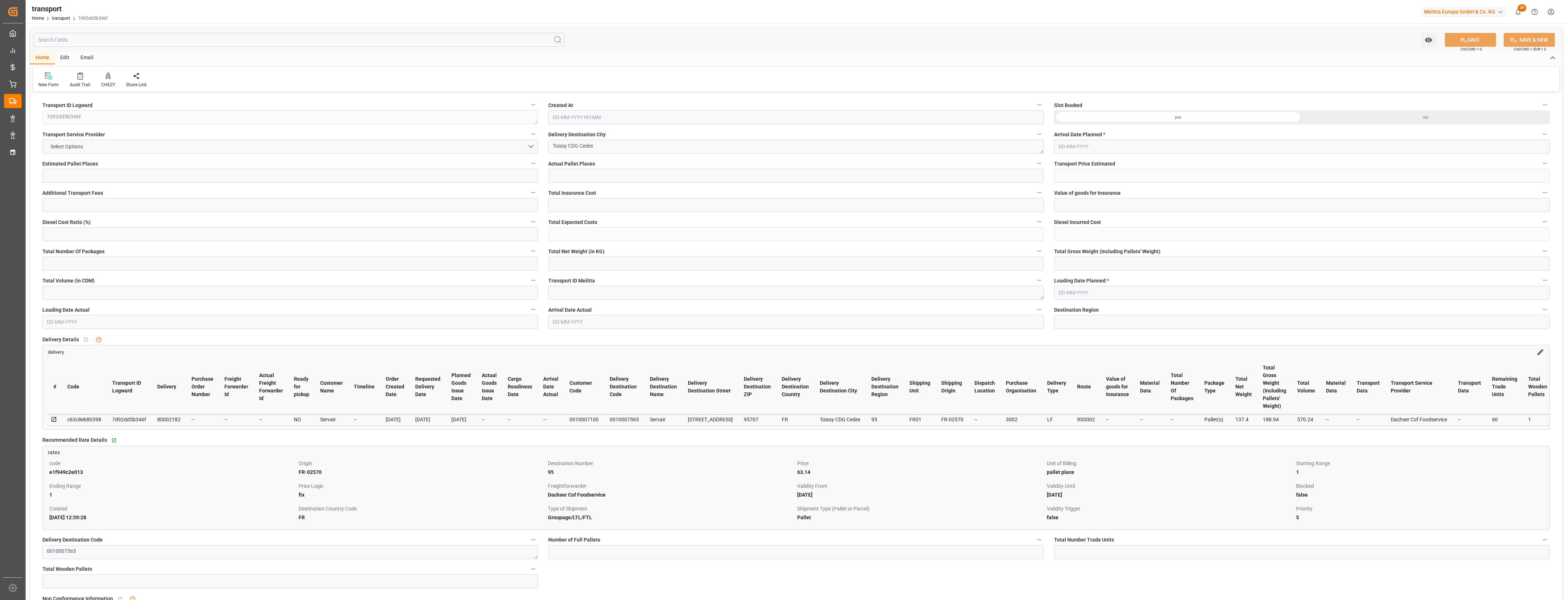
type input "1"
type input "63.14"
type input "0"
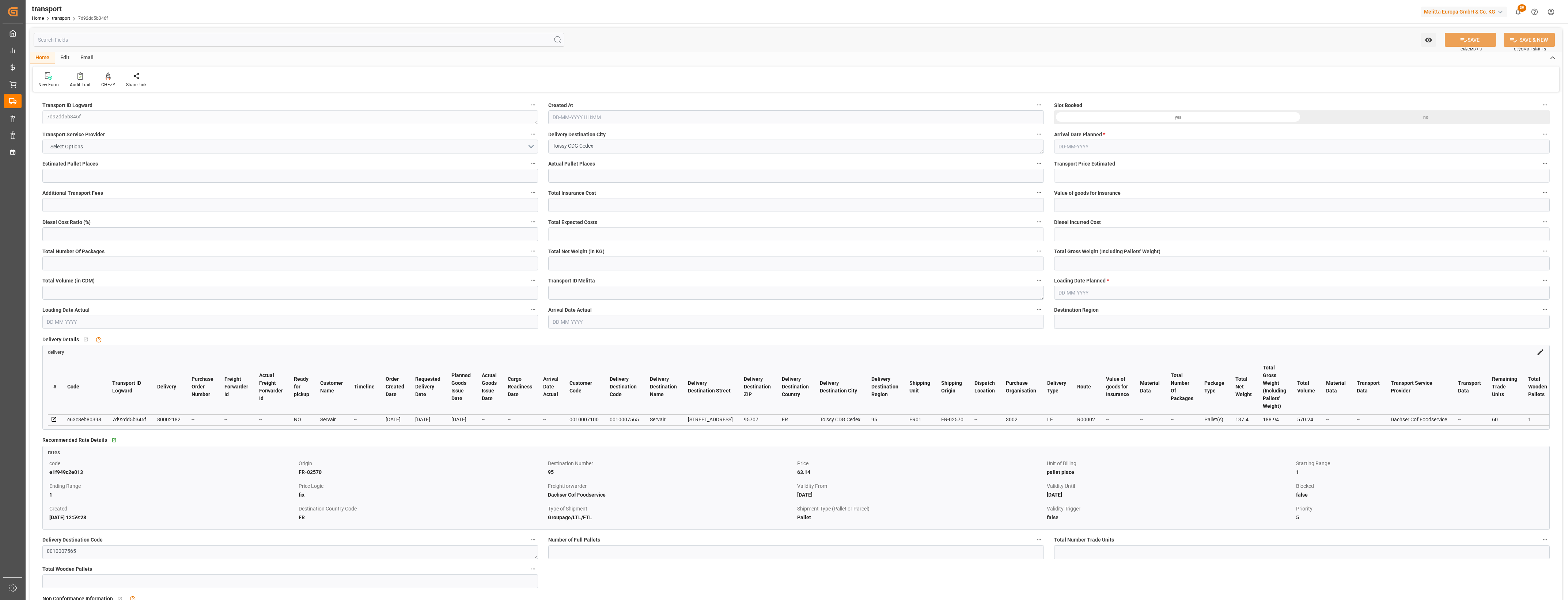
type input "0"
type input "61.4668"
type input "-1.6732"
type input "0"
type input "137.4"
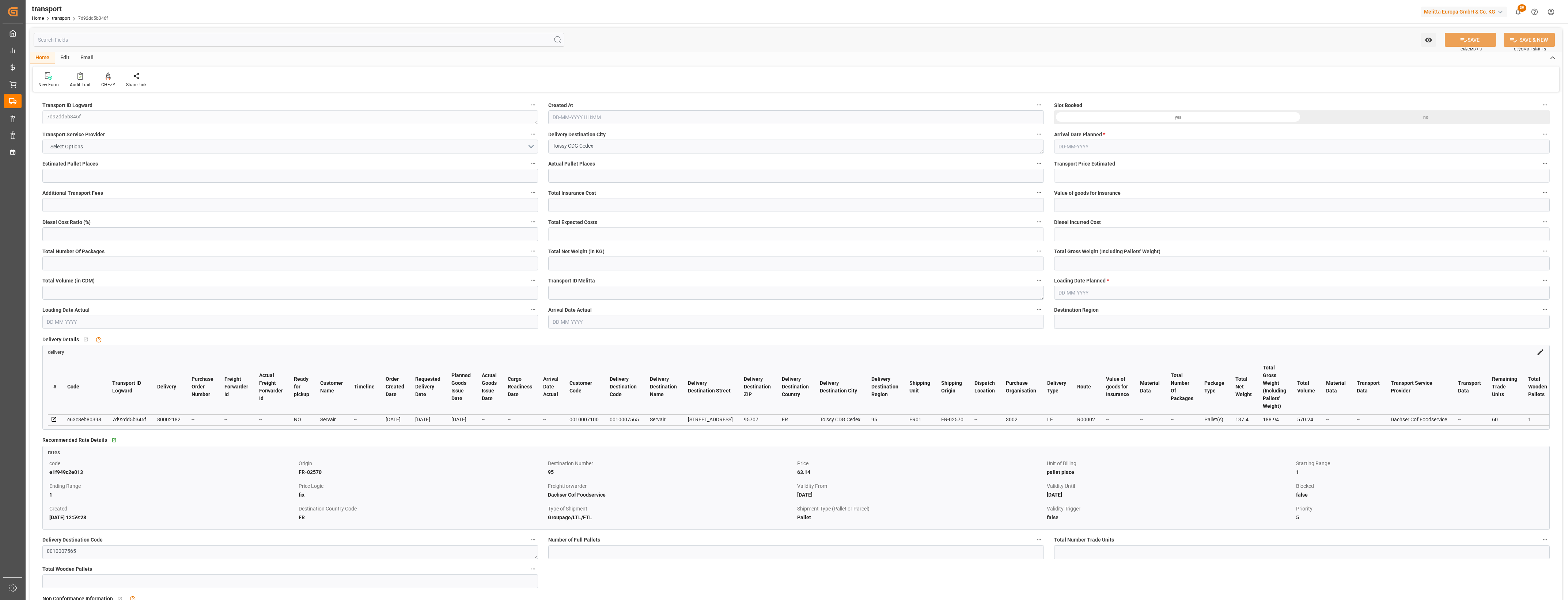
type input "188.94"
type input "570.24"
type input "95"
type input "0"
type input "60"
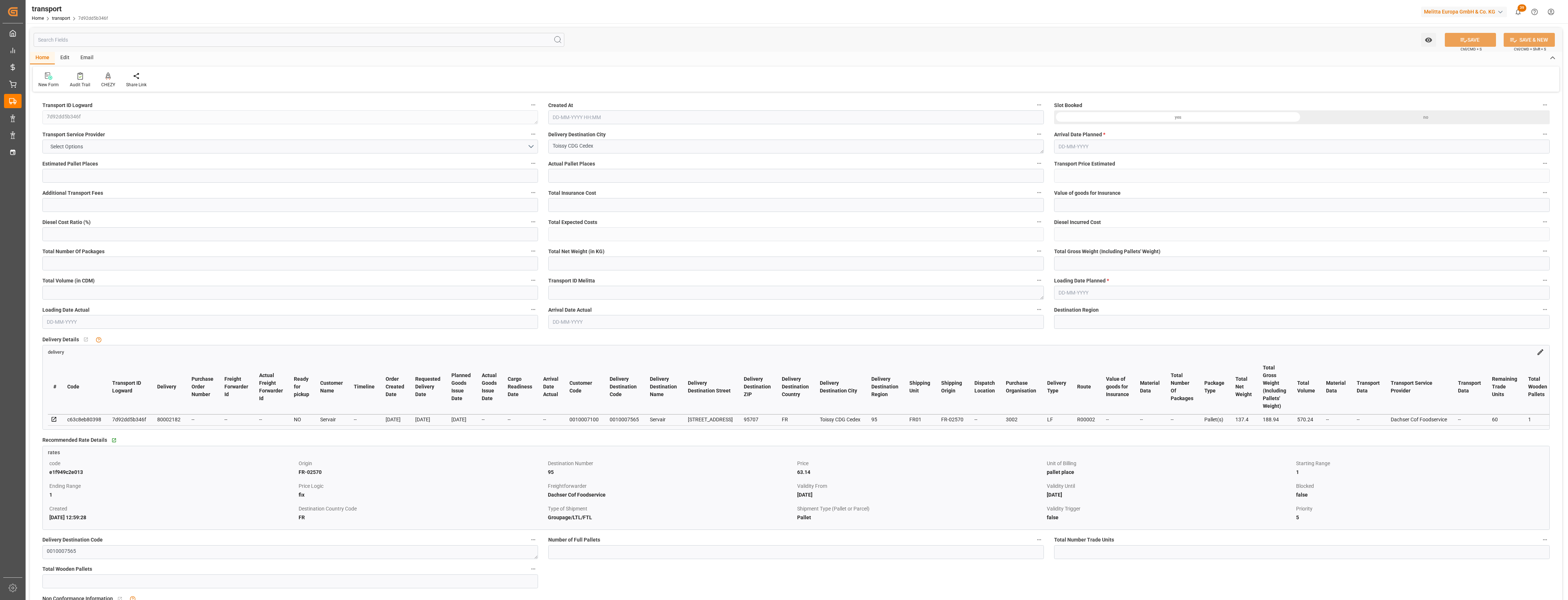
type input "1"
type input "101"
type input "164.94"
type input "0"
type input "4710.8598"
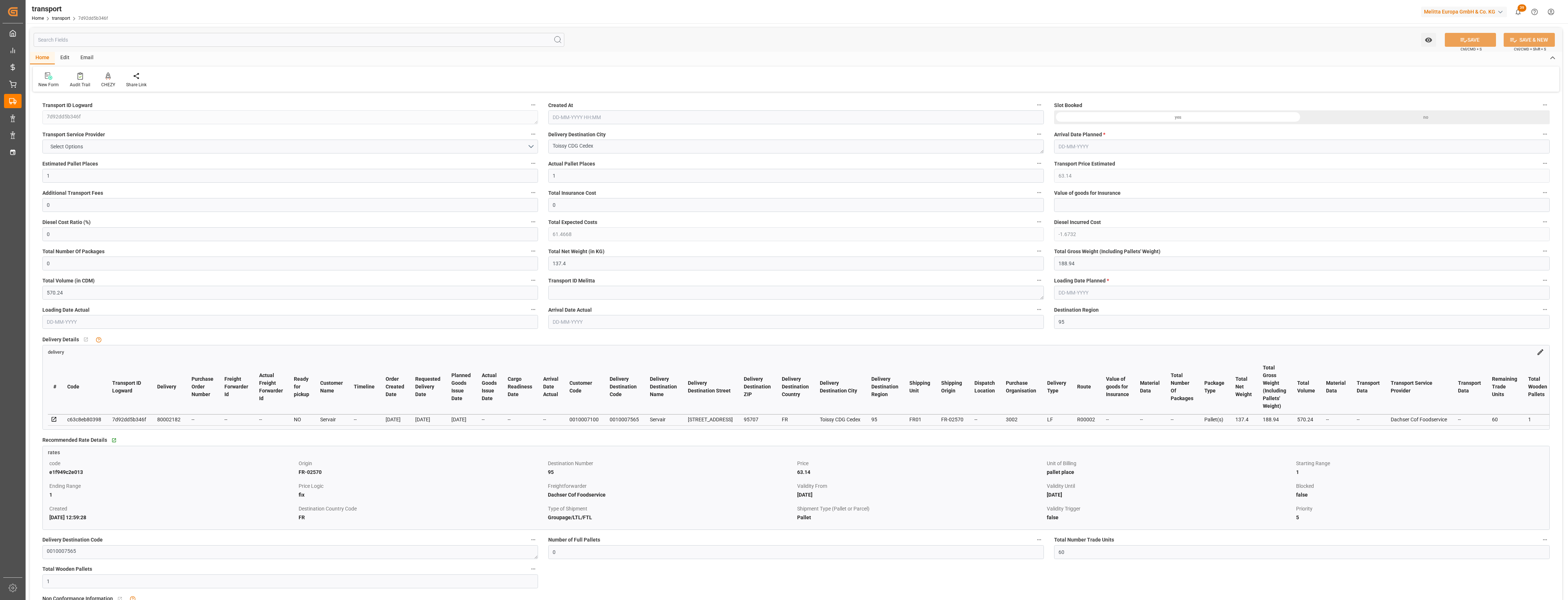
type input "0"
type input "21"
type input "35"
type input "[DATE] 11:24"
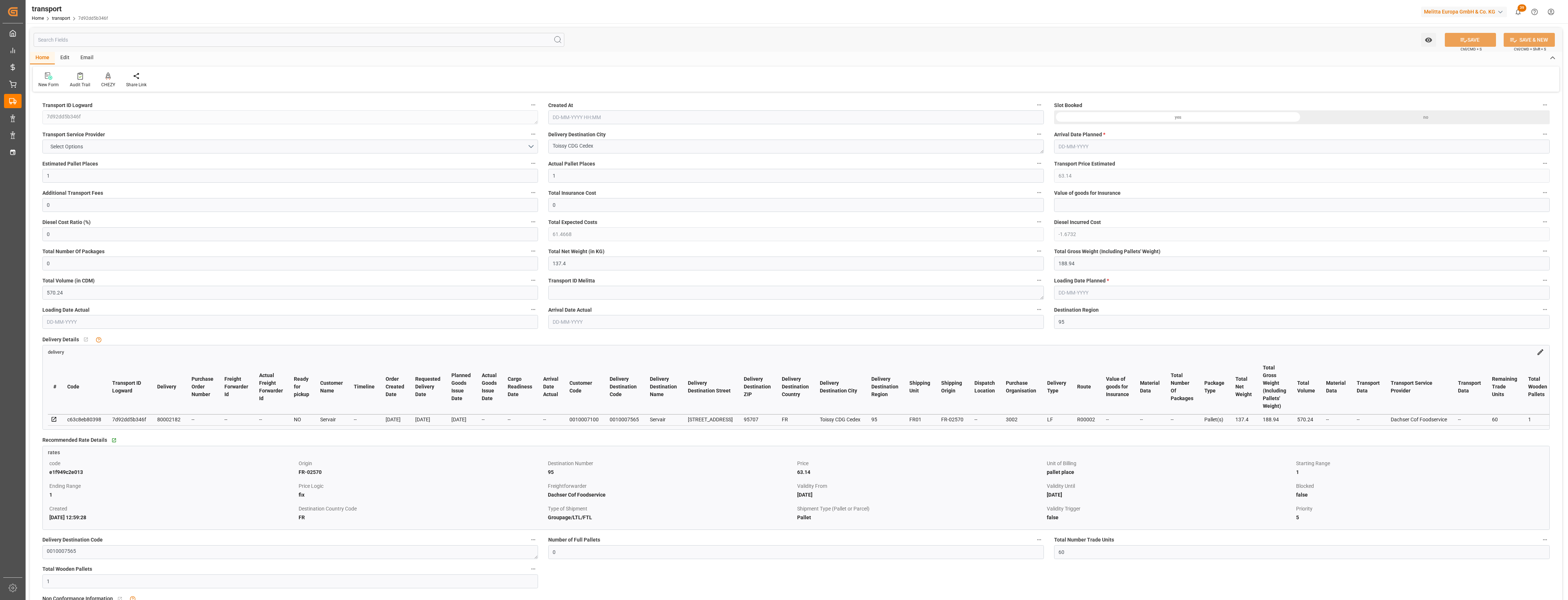
type input "[DATE]"
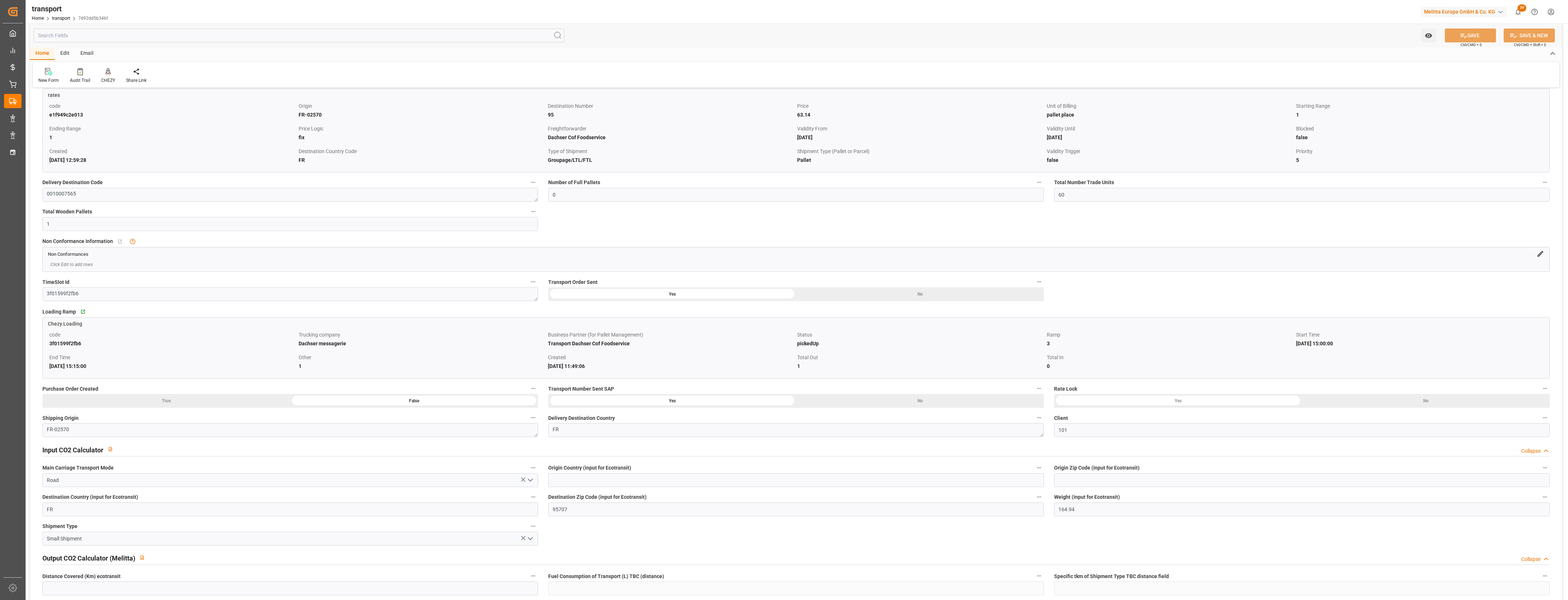
scroll to position [365, 0]
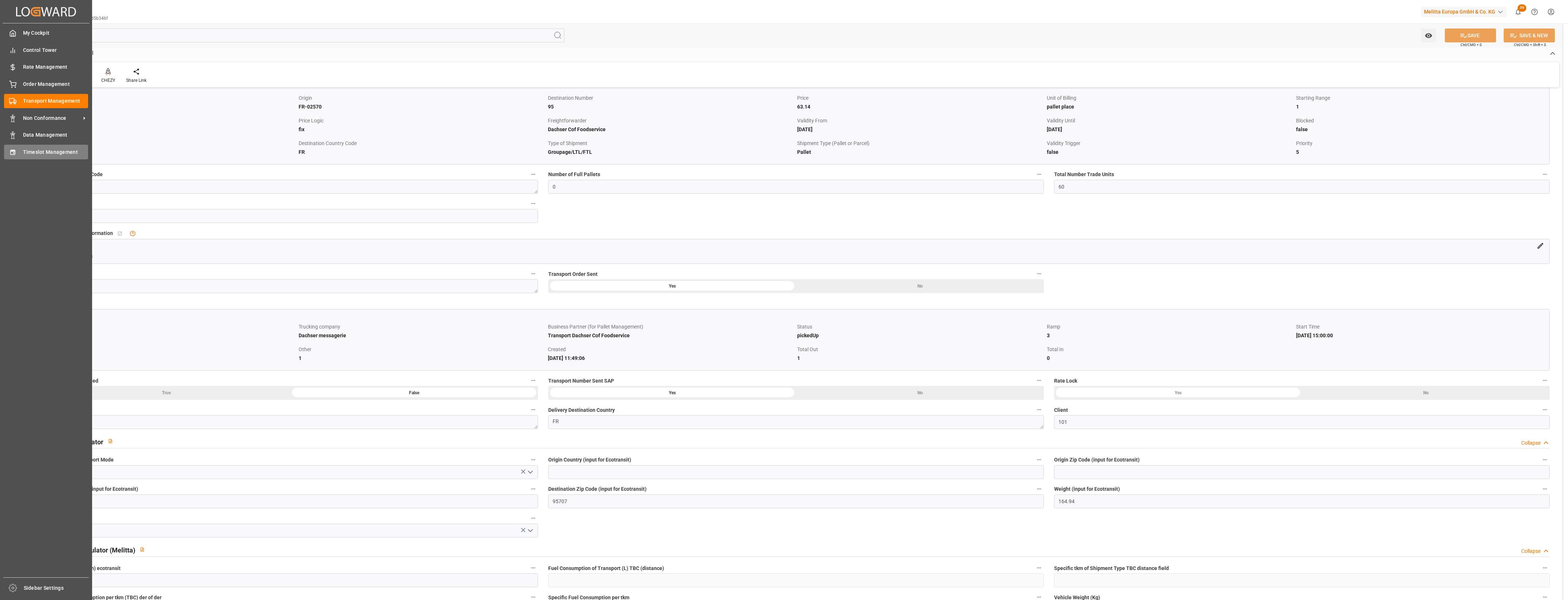
click at [12, 152] on icon at bounding box center [13, 152] width 7 height 7
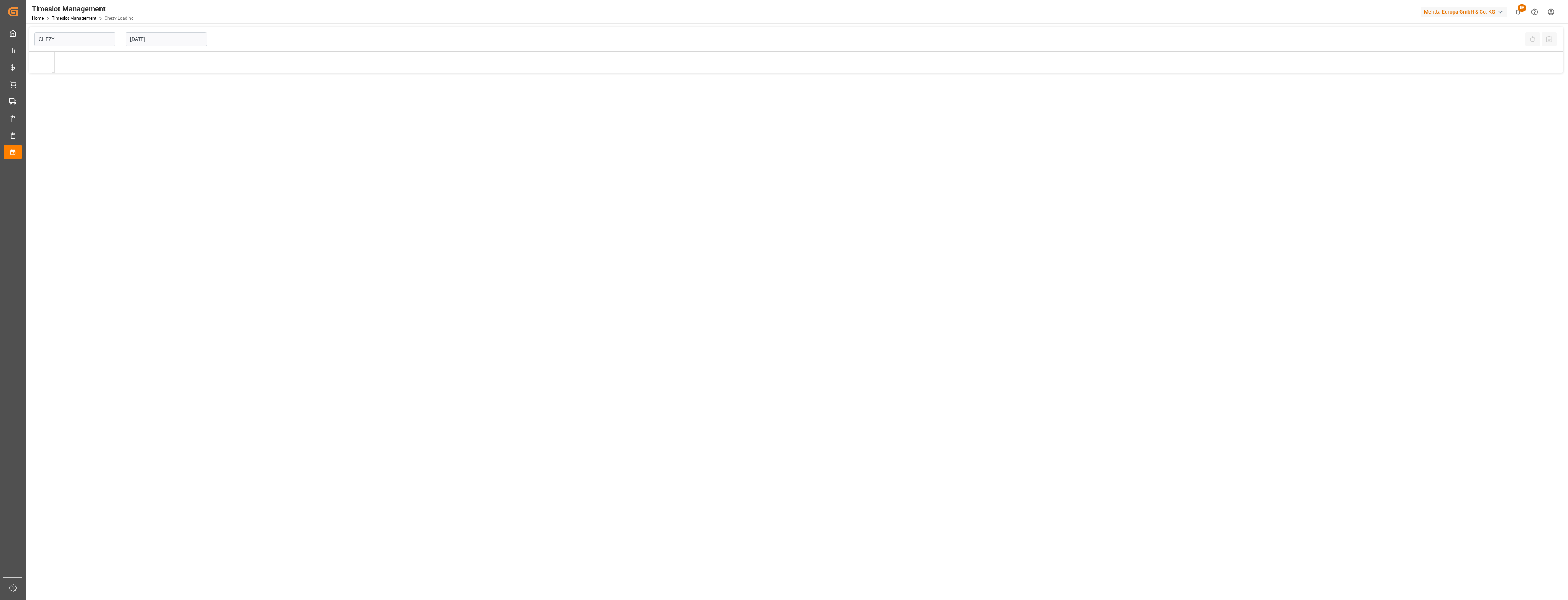
type input "Chezy Loading"
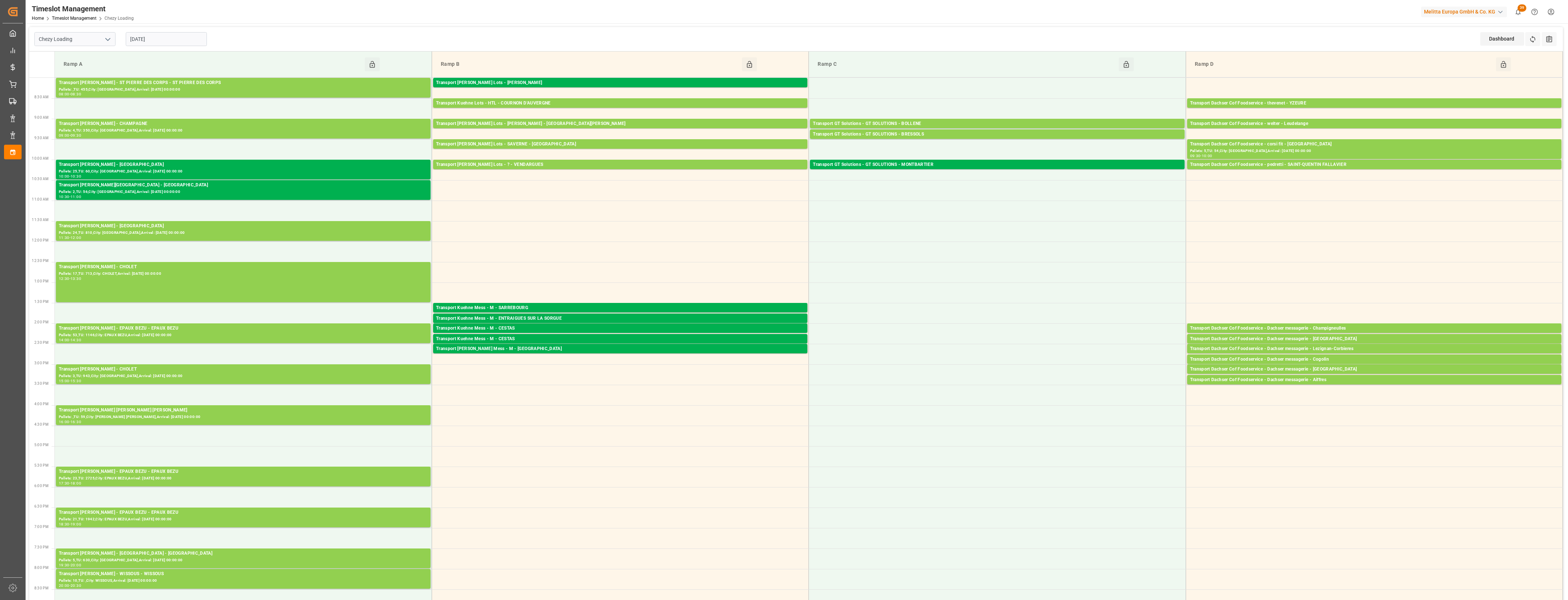
click at [173, 38] on input "[DATE]" at bounding box center [166, 39] width 81 height 14
click at [178, 125] on span "21" at bounding box center [178, 126] width 5 height 5
type input "[DATE]"
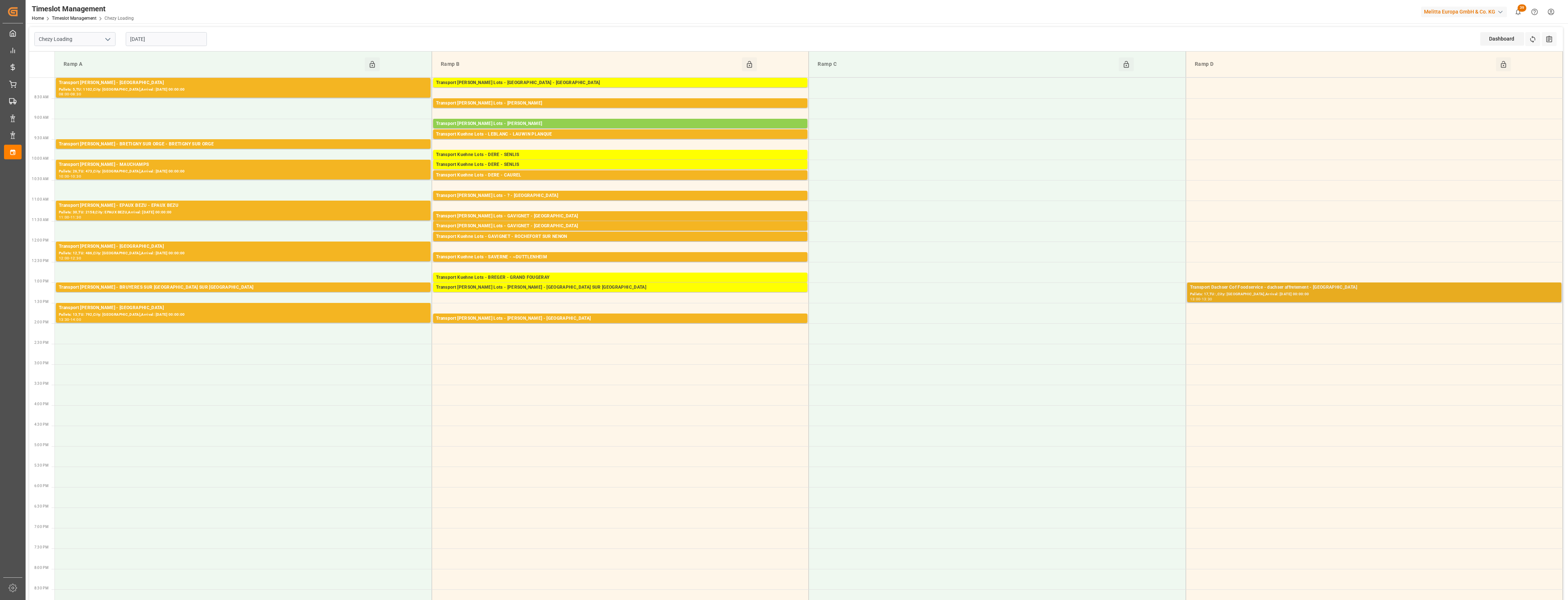
click at [1366, 290] on div "Transport Dachser Cof Foodservice - dachser affretement - [GEOGRAPHIC_DATA]" at bounding box center [1374, 288] width 368 height 7
click at [1103, 321] on button "Open" at bounding box center [1091, 320] width 51 height 9
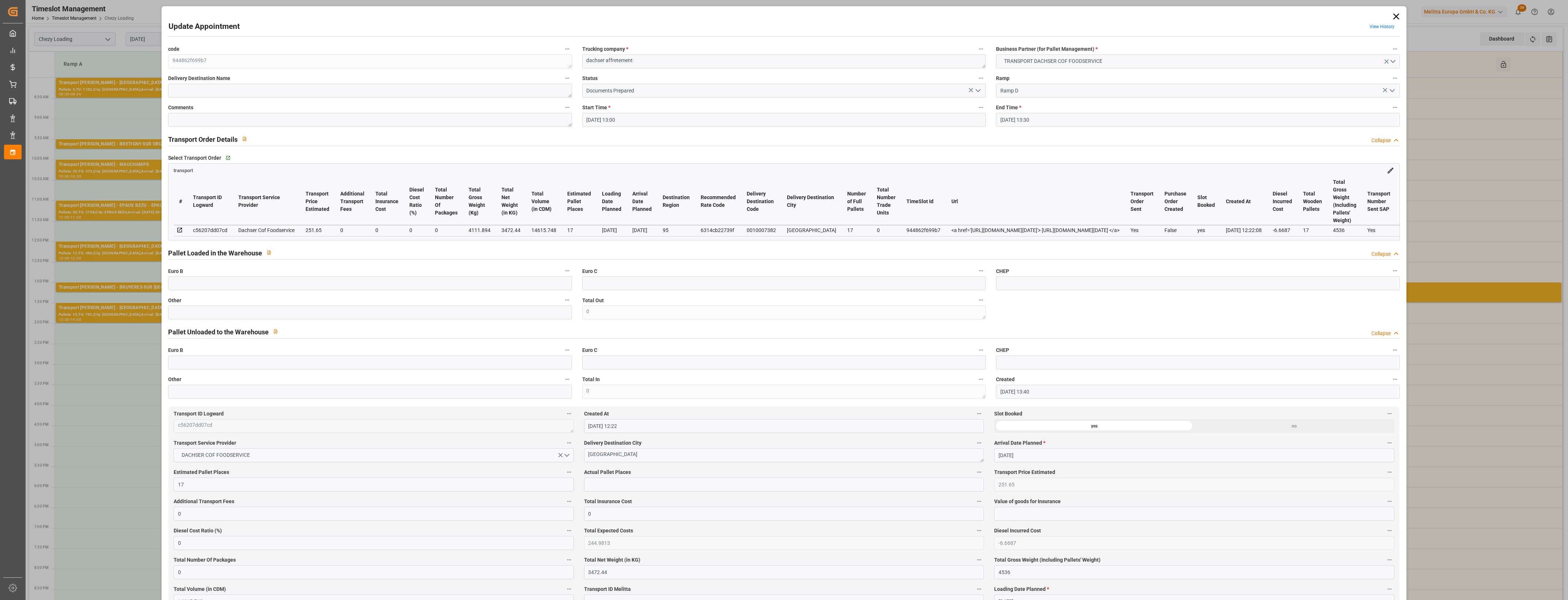
type input "[DATE] 13:00"
type input "[DATE] 13:30"
type input "[DATE] 13:40"
type input "[DATE] 12:22"
type input "[DATE]"
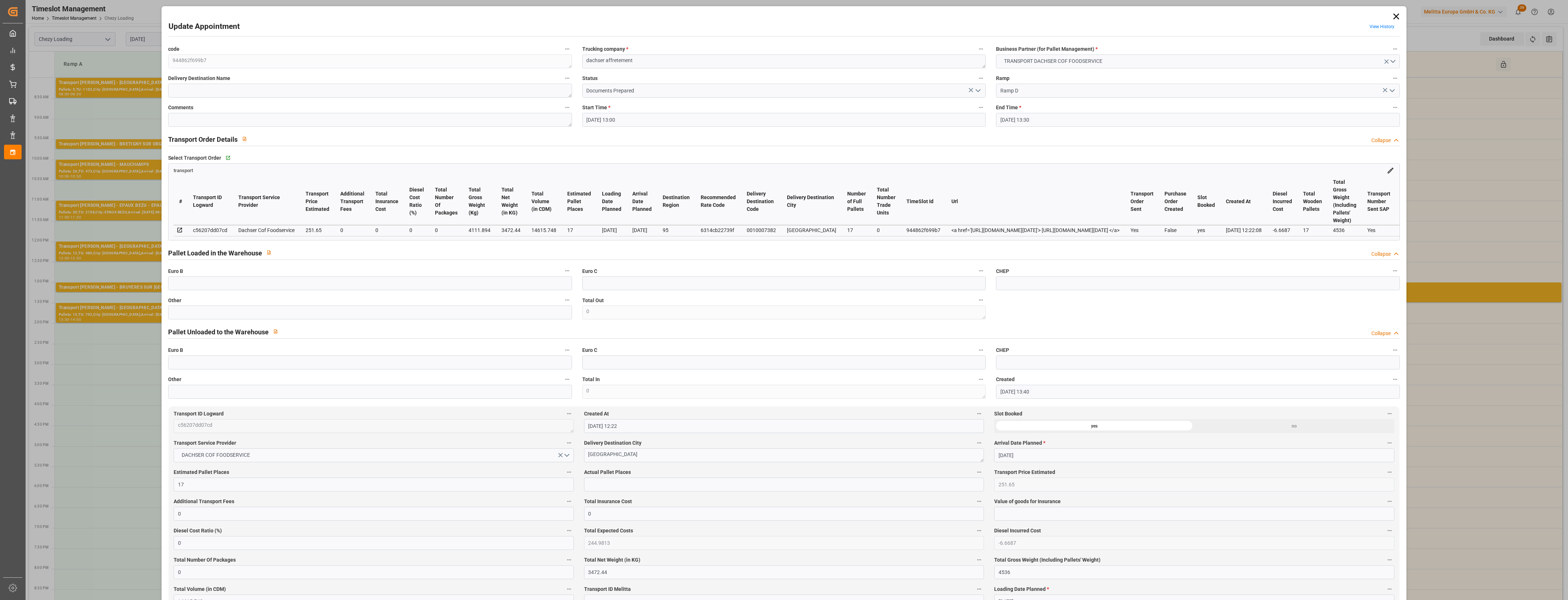
type input "[DATE]"
